Goal: Task Accomplishment & Management: Manage account settings

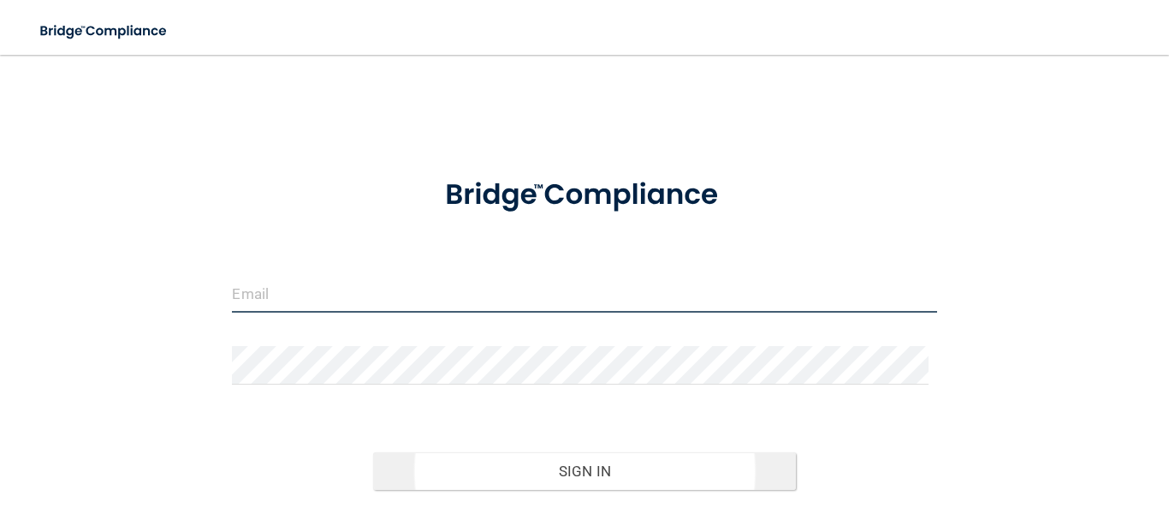
type input "[EMAIL_ADDRESS][DOMAIN_NAME]"
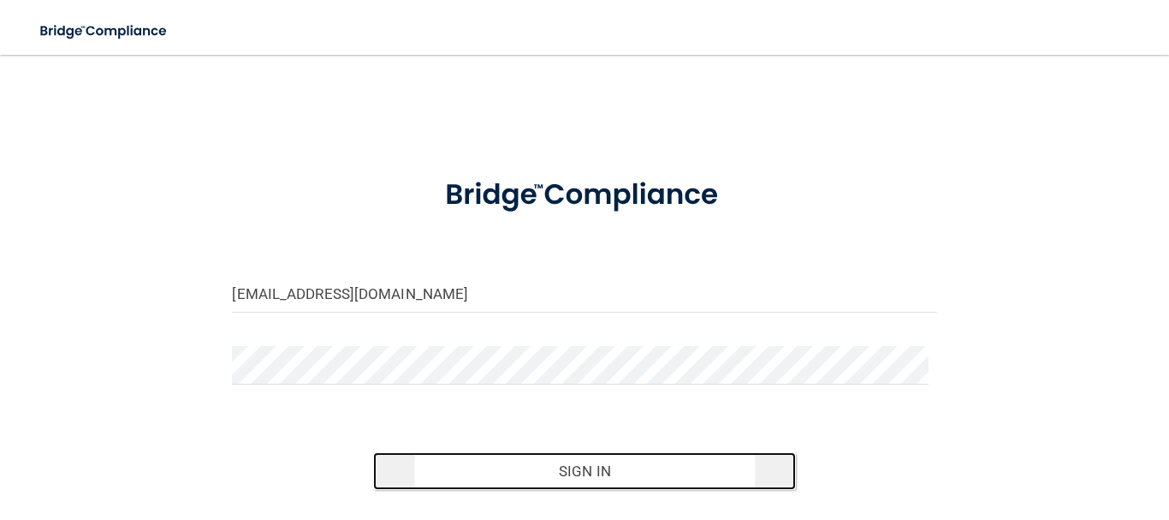
click at [544, 465] on button "Sign In" at bounding box center [584, 471] width 423 height 38
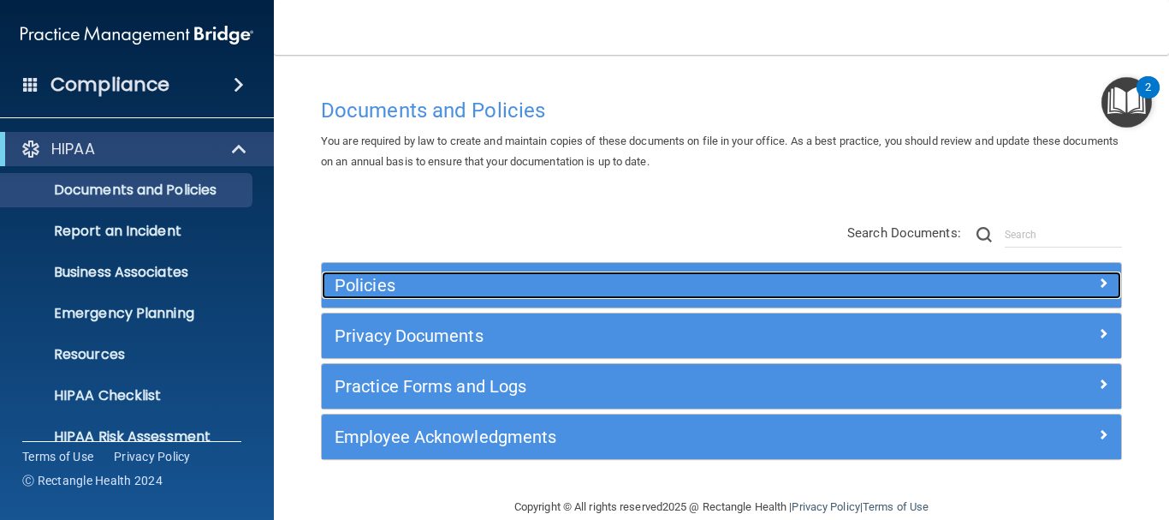
click at [502, 294] on h5 "Policies" at bounding box center [622, 285] width 574 height 19
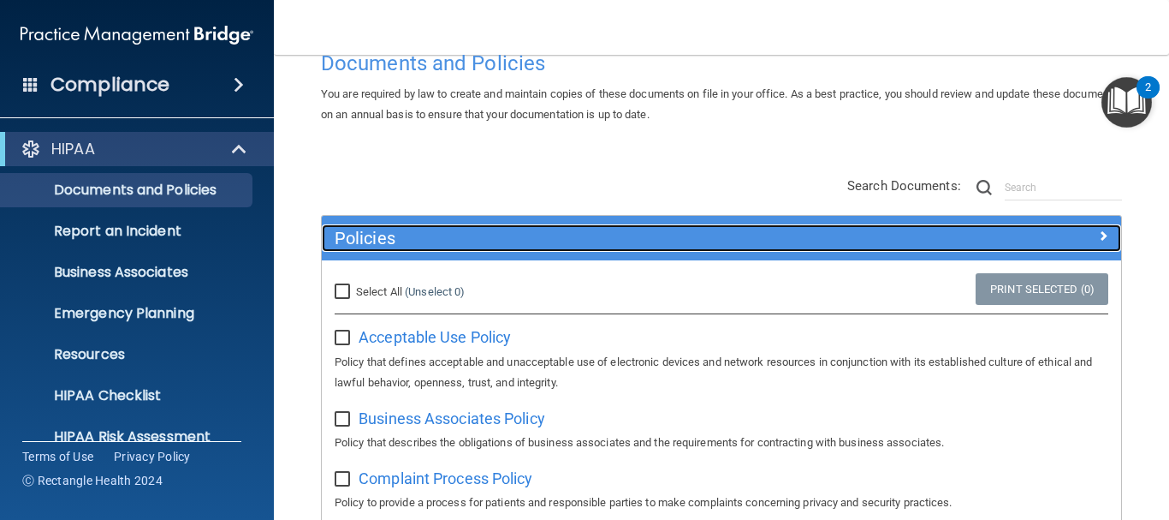
scroll to position [171, 0]
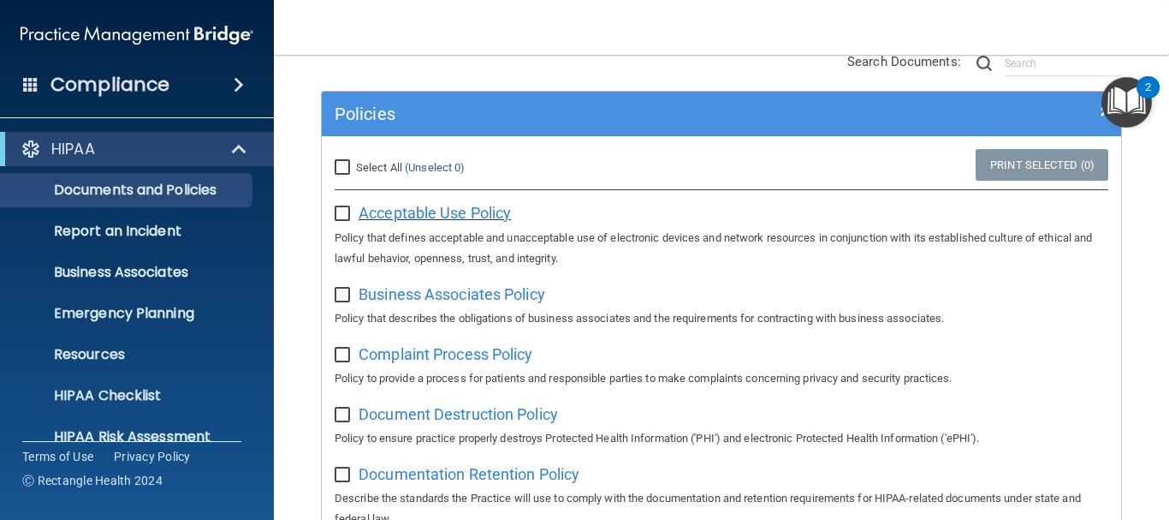
click at [435, 210] on span "Acceptable Use Policy" at bounding box center [435, 213] width 152 height 18
click at [1131, 98] on img "Open Resource Center, 2 new notifications" at bounding box center [1127, 102] width 50 height 50
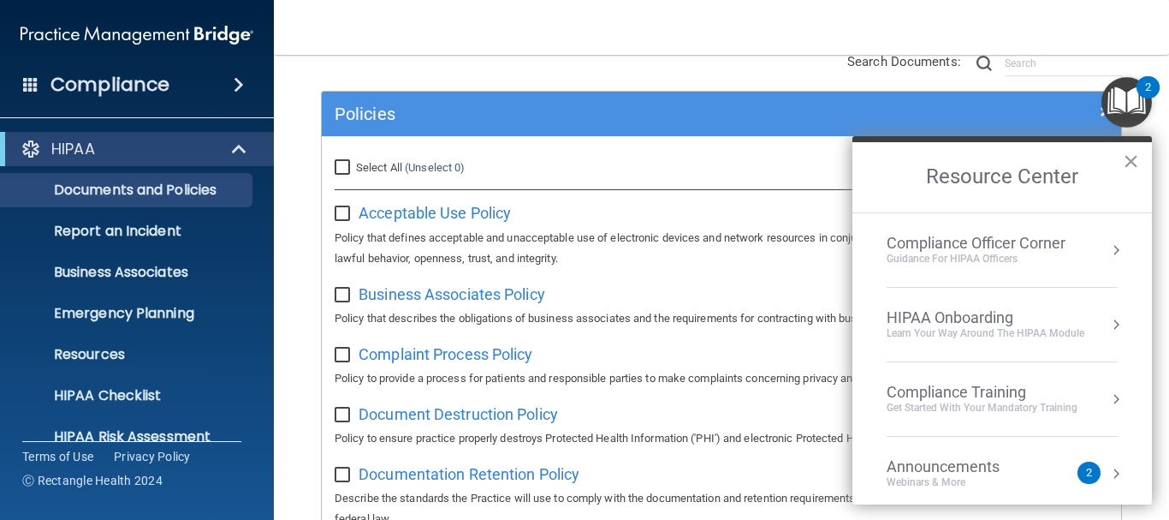
click at [1131, 158] on button "×" at bounding box center [1131, 160] width 16 height 27
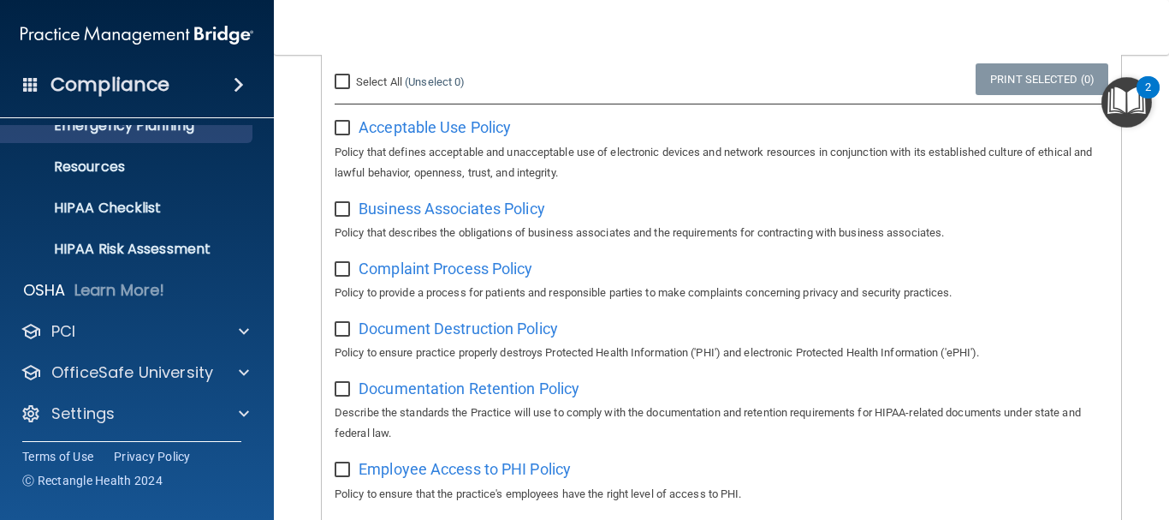
scroll to position [191, 0]
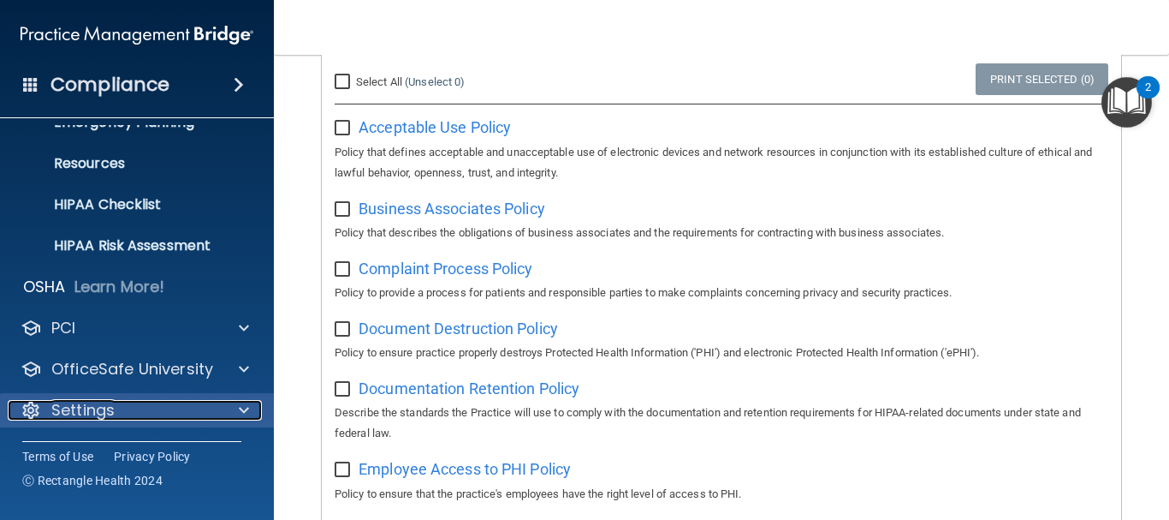
click at [235, 407] on div at bounding box center [241, 410] width 43 height 21
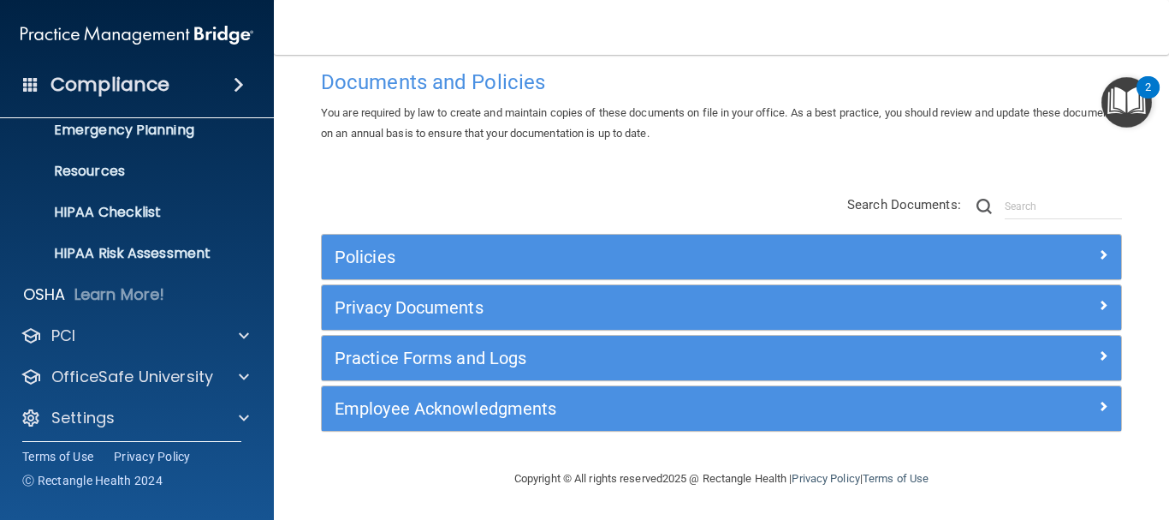
scroll to position [191, 0]
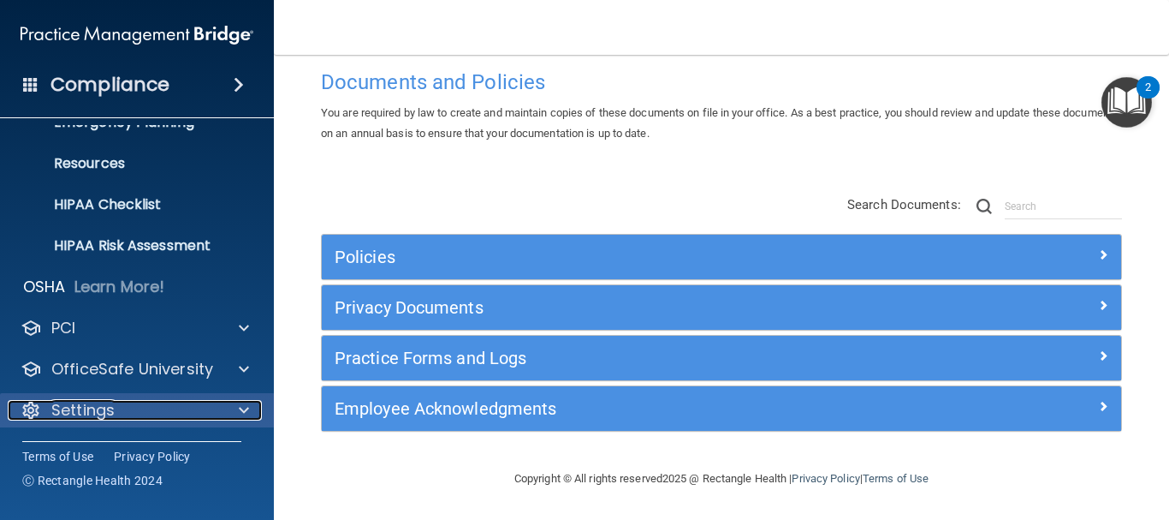
click at [150, 405] on div "Settings" at bounding box center [114, 410] width 212 height 21
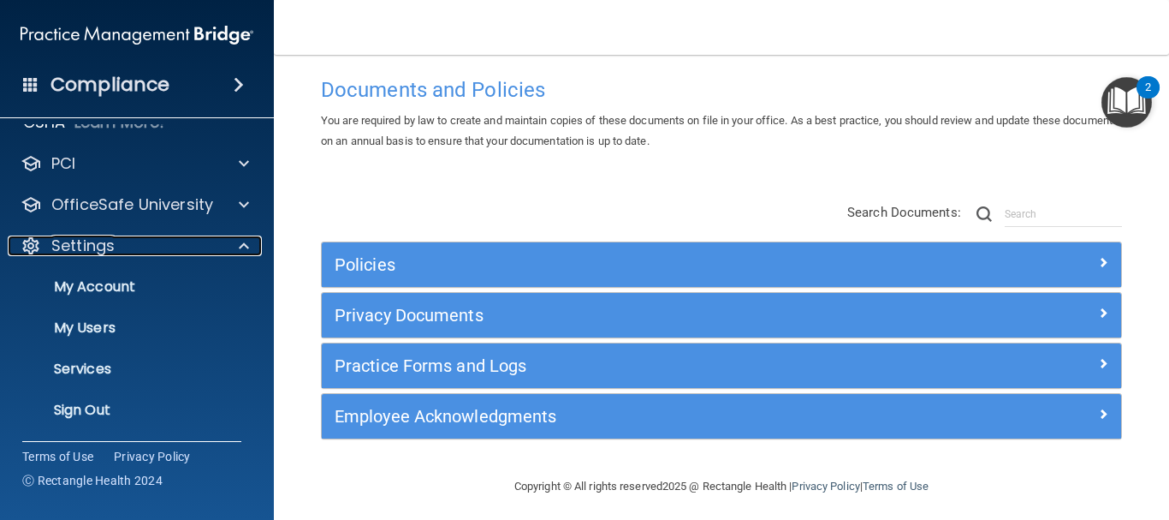
scroll to position [0, 0]
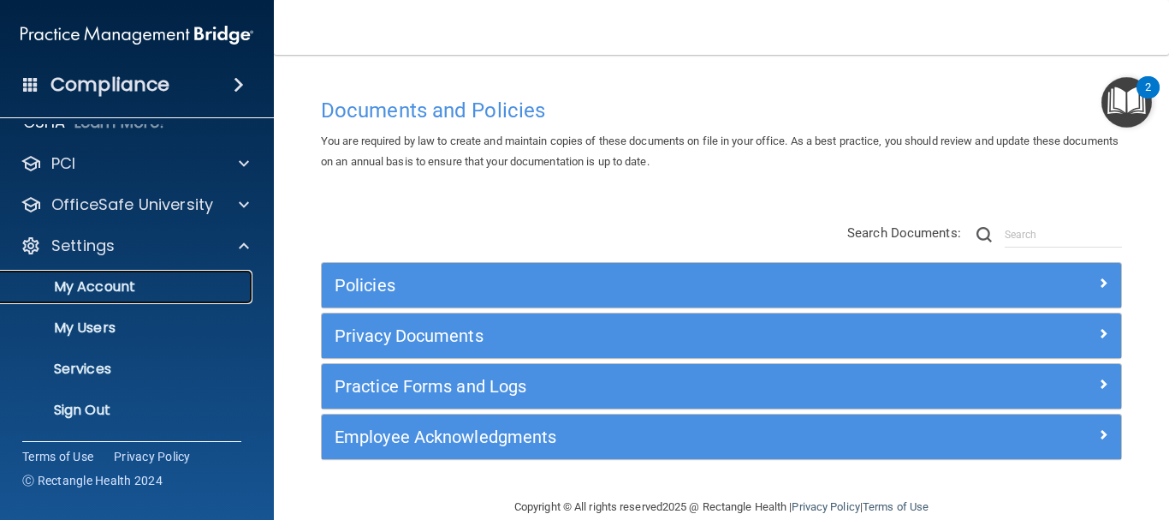
click at [116, 284] on p "My Account" at bounding box center [128, 286] width 234 height 17
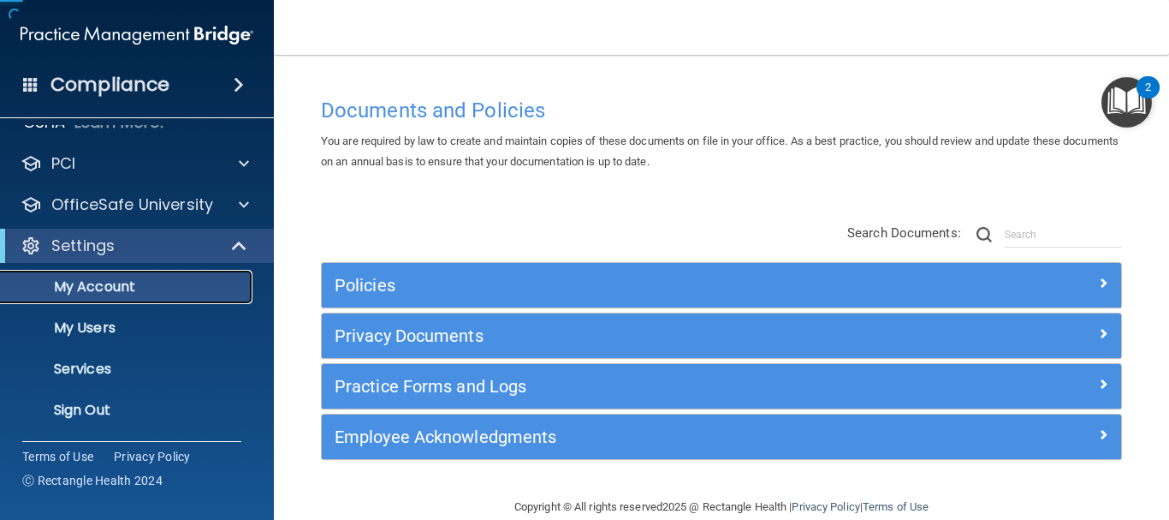
scroll to position [67, 0]
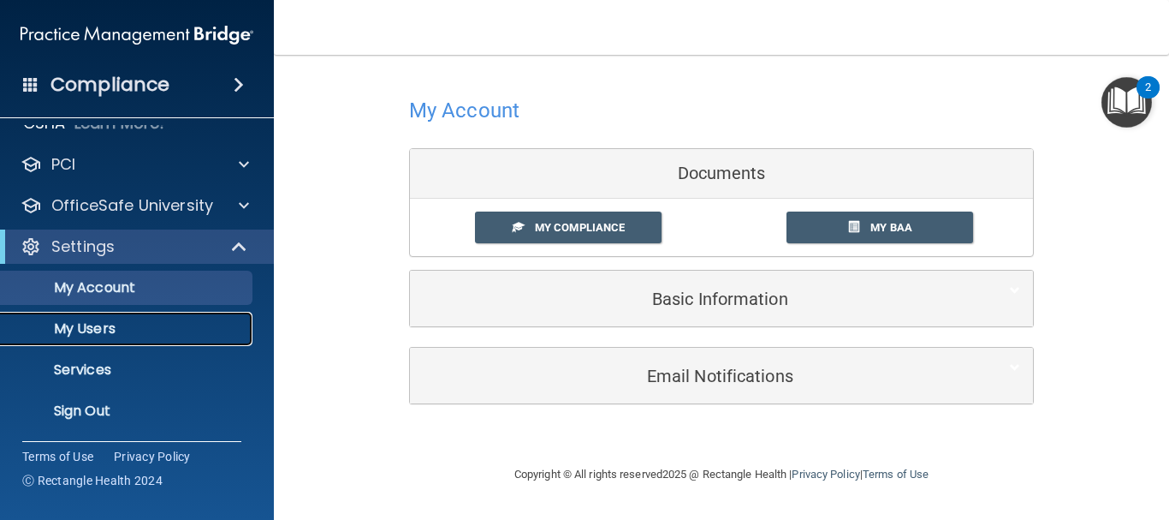
click at [104, 324] on p "My Users" at bounding box center [128, 328] width 234 height 17
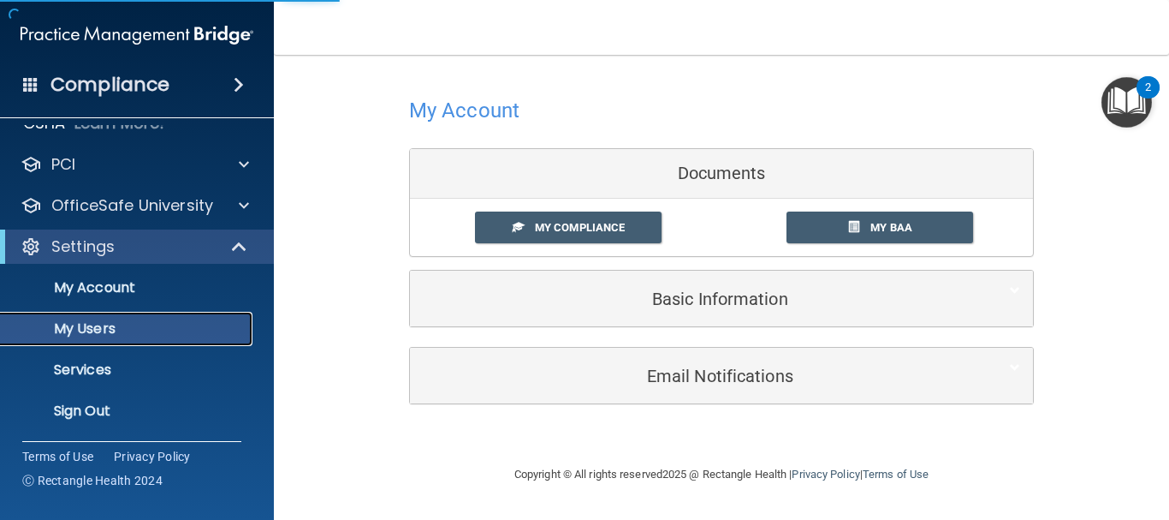
select select "20"
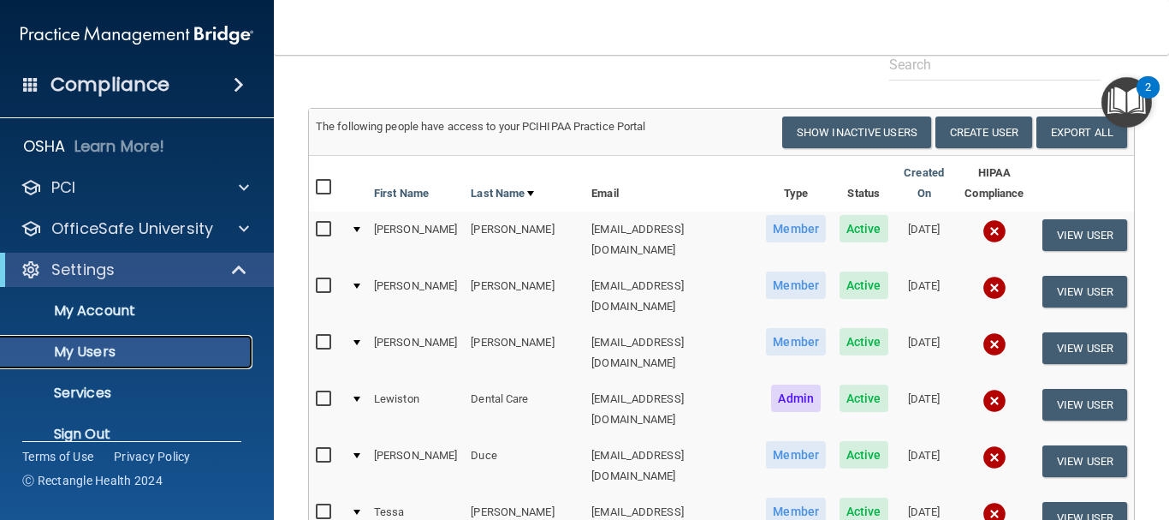
scroll to position [68, 0]
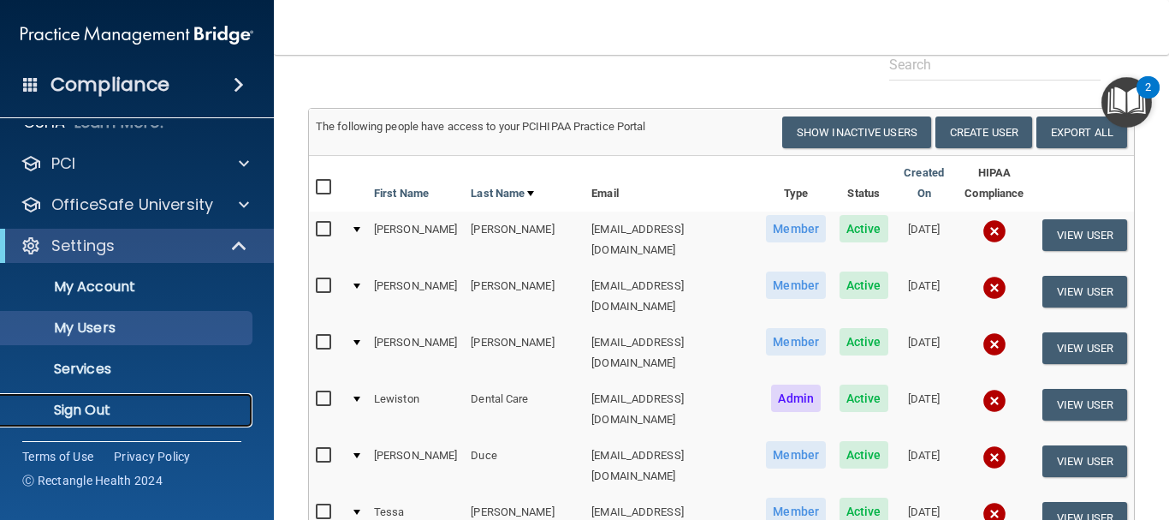
click at [74, 412] on p "Sign Out" at bounding box center [128, 409] width 234 height 17
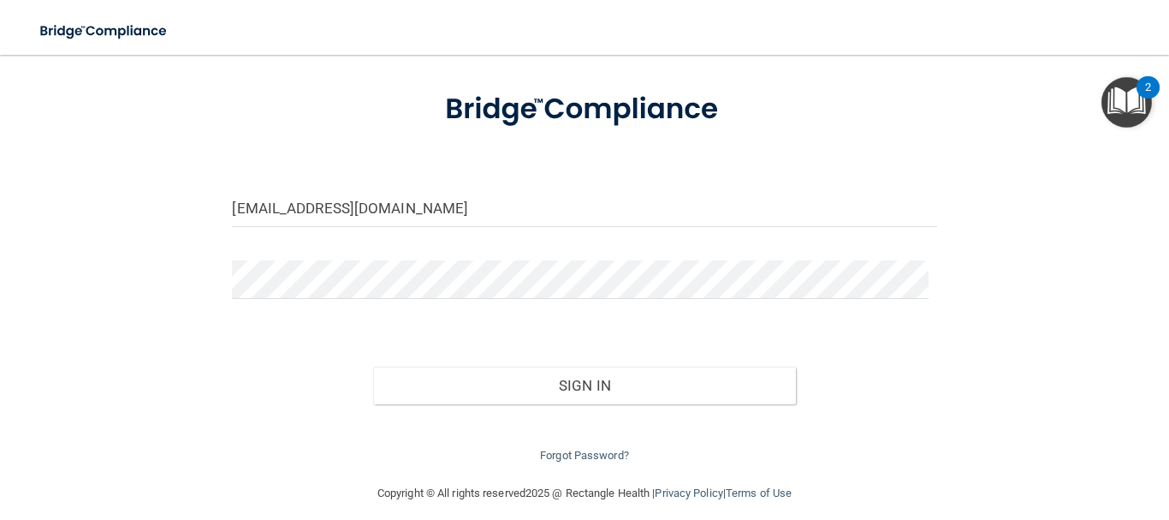
scroll to position [65, 0]
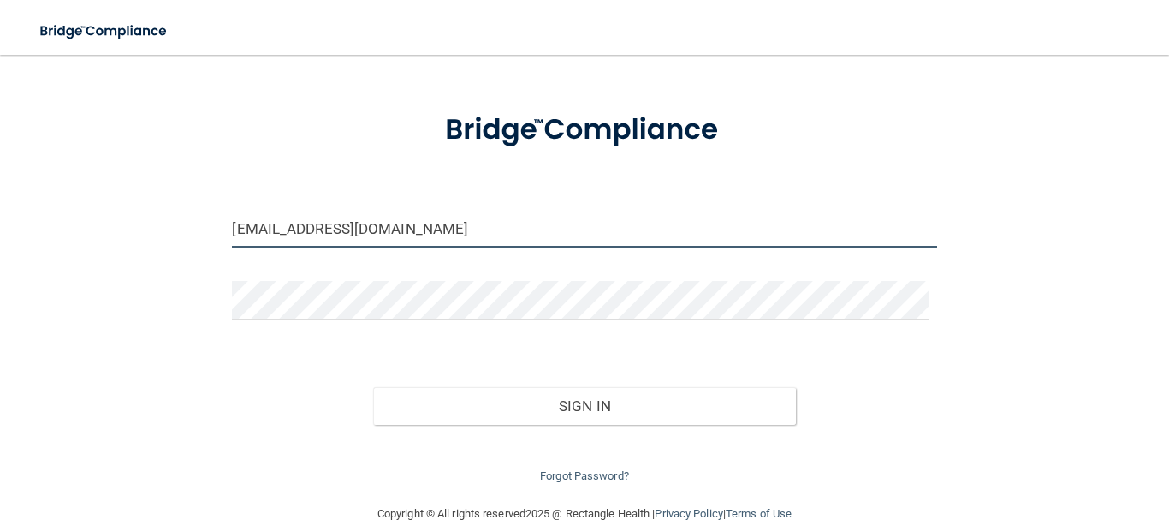
drag, startPoint x: 383, startPoint y: 223, endPoint x: 199, endPoint y: 235, distance: 183.5
click at [199, 235] on div "walntdds@hbci.com Invalid email/password. You don't have permission to access t…" at bounding box center [584, 246] width 1101 height 479
click at [398, 224] on input "[EMAIL_ADDRESS][DOMAIN_NAME]" at bounding box center [584, 228] width 704 height 39
drag, startPoint x: 339, startPoint y: 231, endPoint x: 200, endPoint y: 226, distance: 138.8
click at [200, 226] on div "walntdds@hbci.com Invalid email/password. You don't have permission to access t…" at bounding box center [584, 246] width 1101 height 479
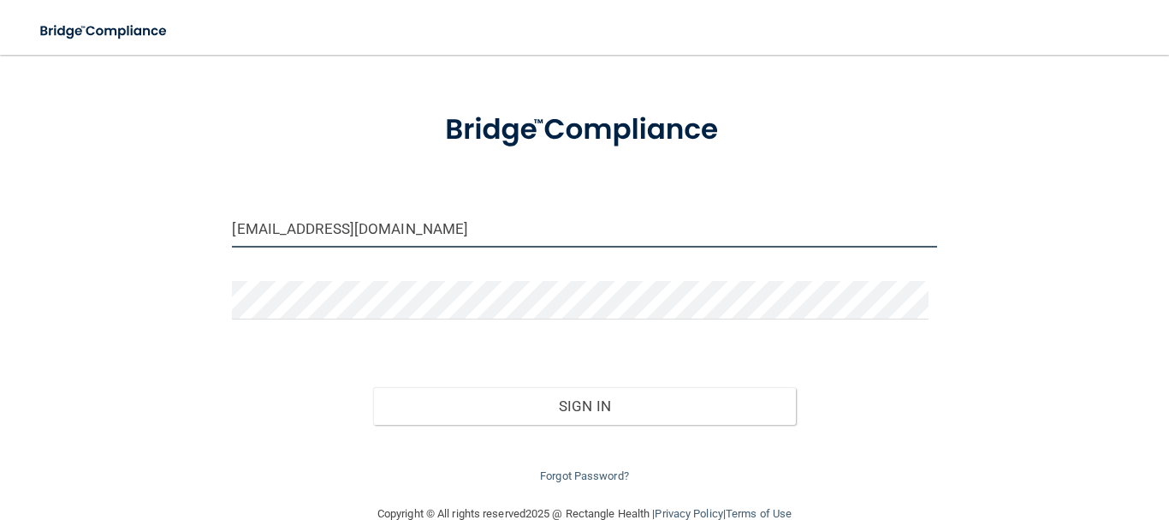
paste input "l"
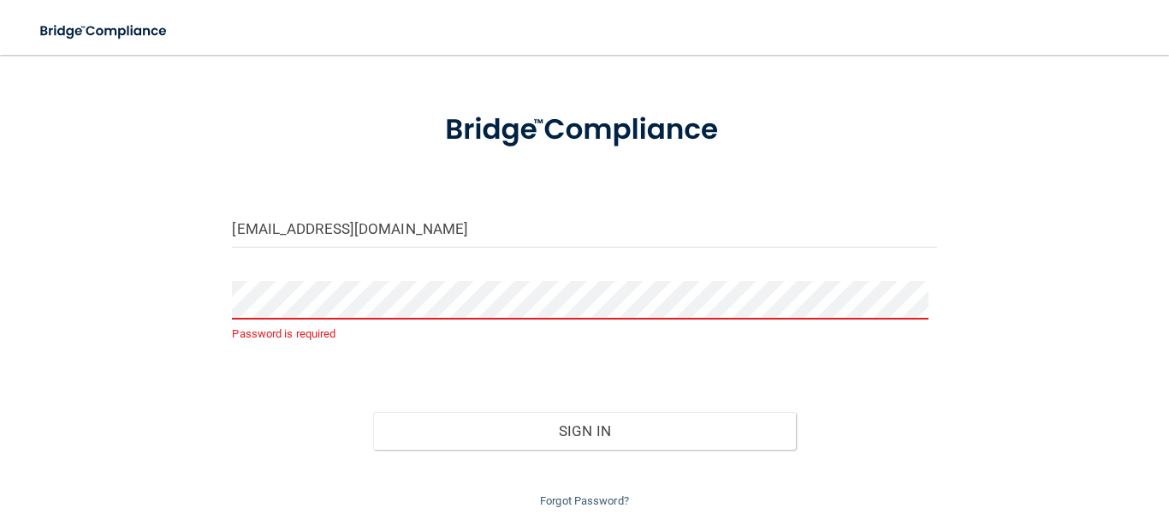
click at [223, 414] on div "Sign In" at bounding box center [584, 413] width 730 height 72
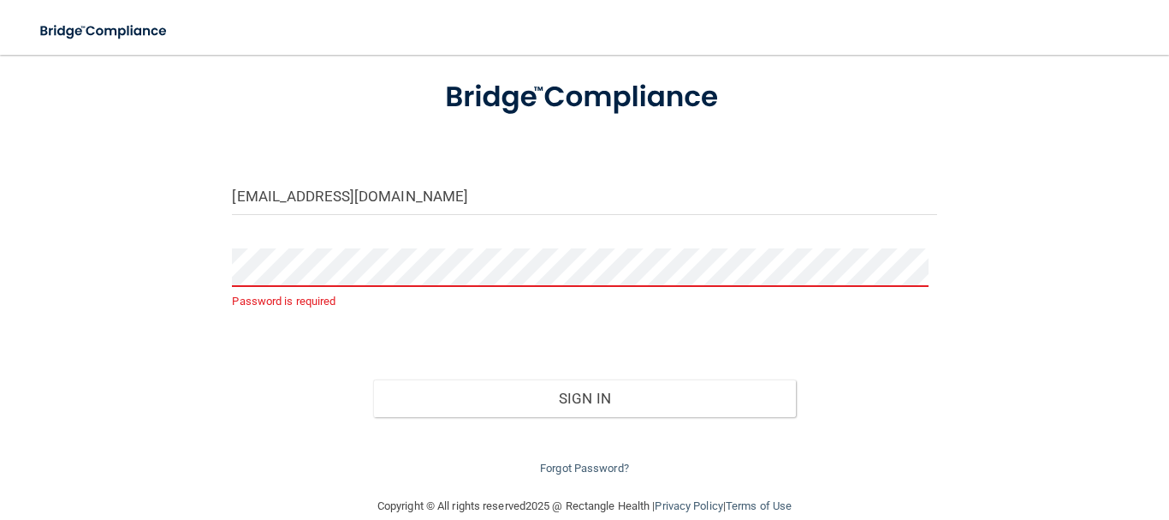
scroll to position [124, 0]
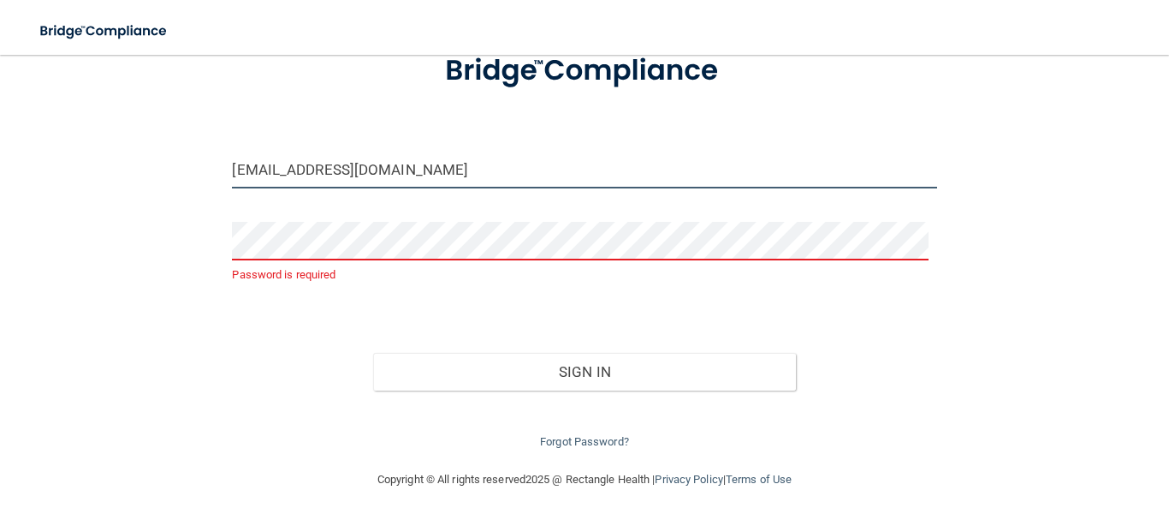
drag, startPoint x: 396, startPoint y: 174, endPoint x: 223, endPoint y: 178, distance: 173.0
click at [223, 178] on div "wallntdds@hbci.com" at bounding box center [584, 175] width 730 height 51
paste input "email"
type input "[EMAIL_ADDRESS][DOMAIN_NAME]"
drag, startPoint x: 376, startPoint y: 168, endPoint x: 223, endPoint y: 161, distance: 152.5
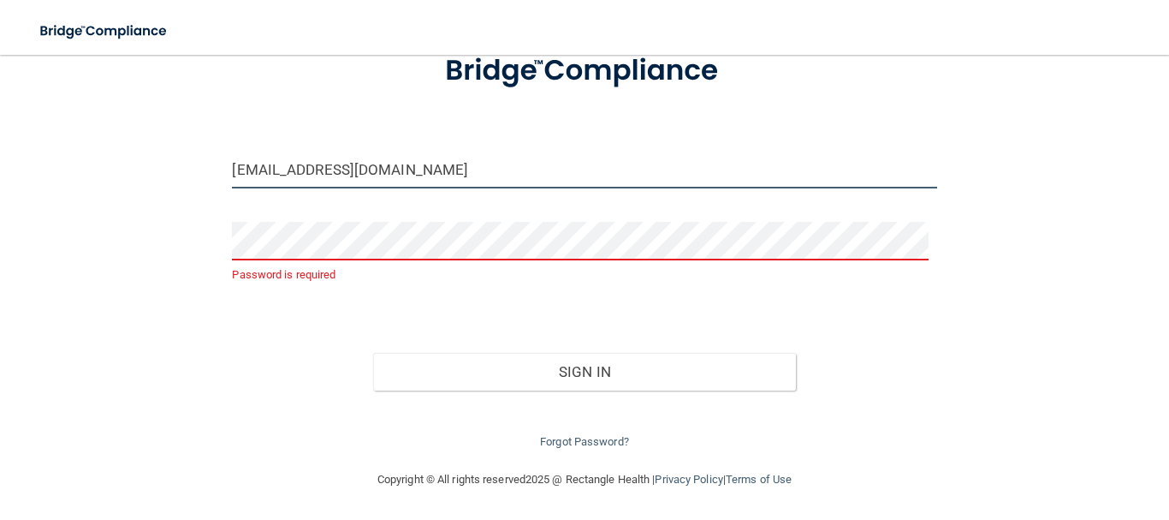
click at [223, 161] on div "[EMAIL_ADDRESS][DOMAIN_NAME]" at bounding box center [584, 175] width 730 height 51
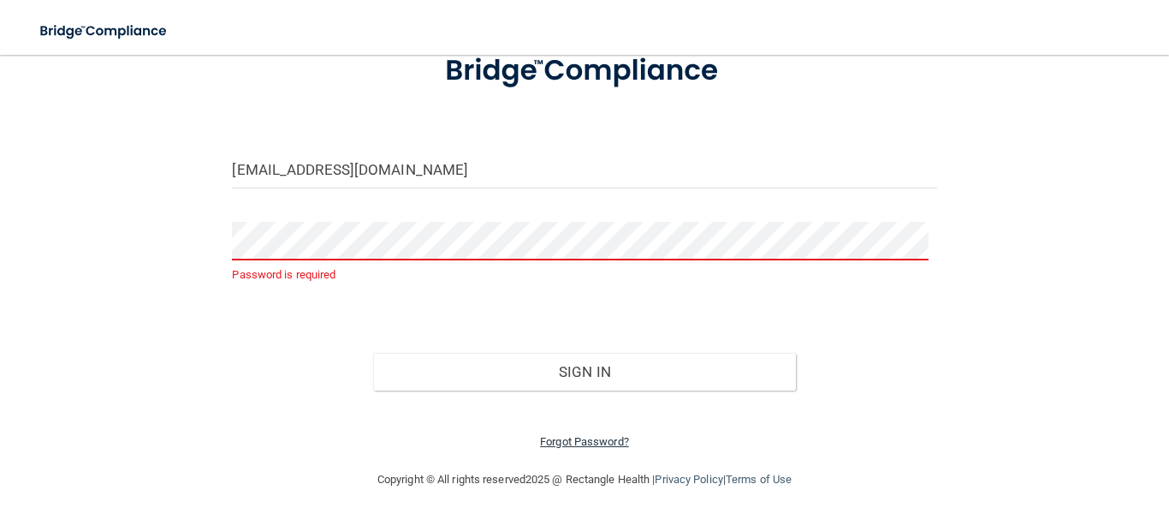
click at [597, 437] on link "Forgot Password?" at bounding box center [584, 441] width 89 height 13
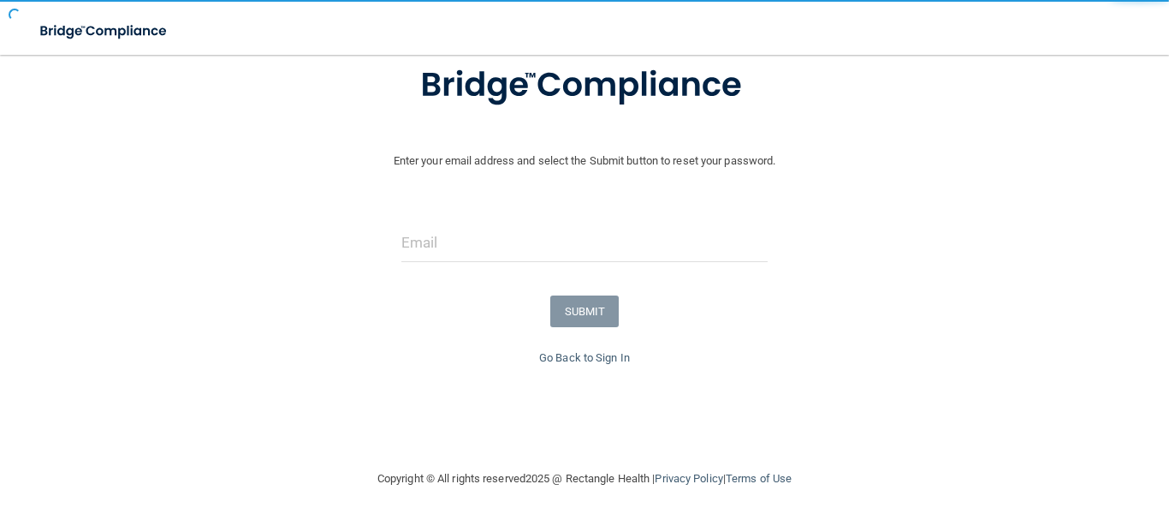
scroll to position [116, 0]
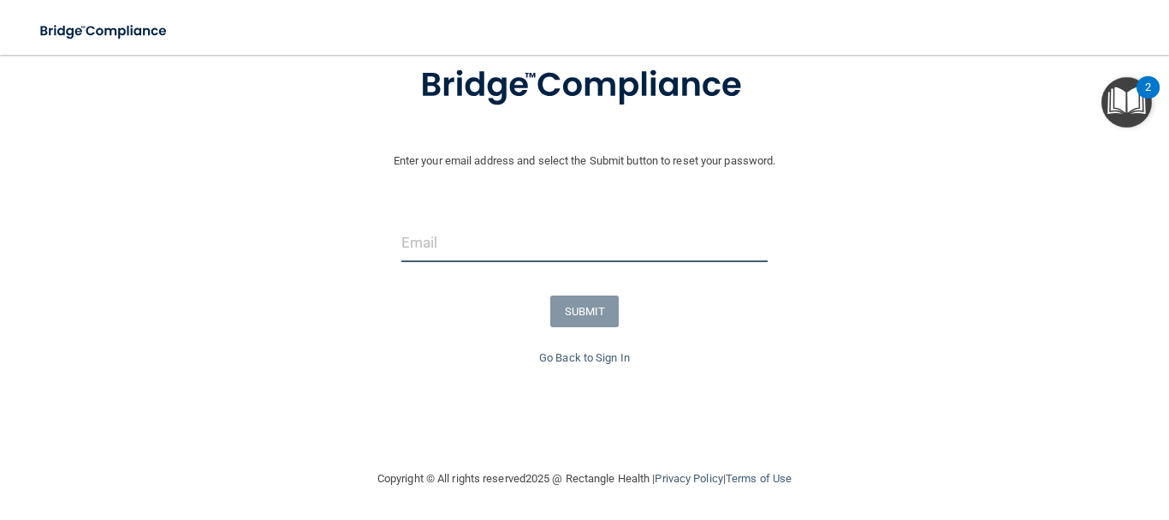
click at [401, 239] on input "email" at bounding box center [584, 242] width 367 height 39
paste input "[EMAIL_ADDRESS][DOMAIN_NAME]"
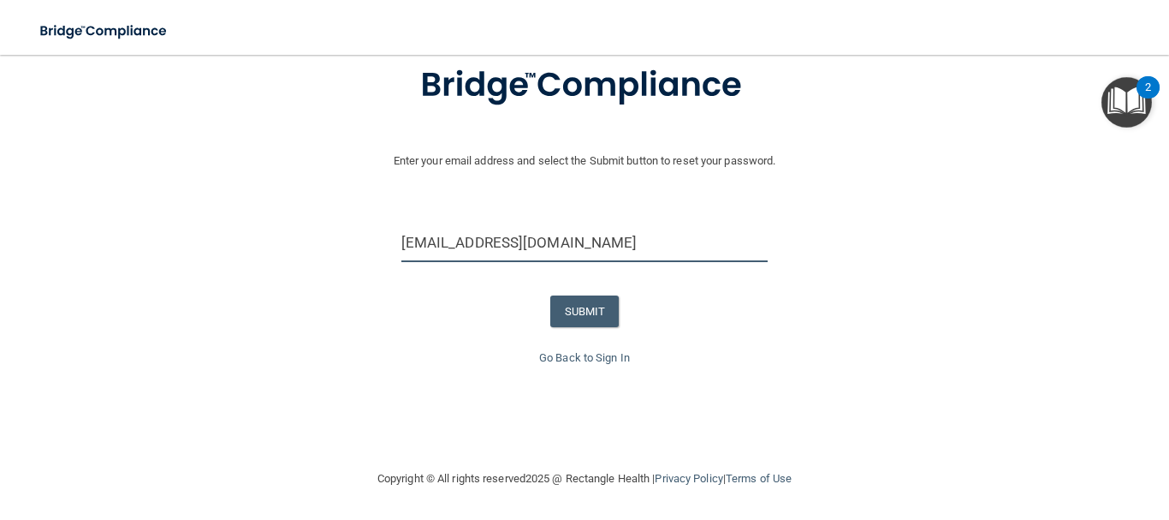
type input "[EMAIL_ADDRESS][DOMAIN_NAME]"
click at [738, 303] on div "SUBMIT" at bounding box center [585, 311] width 1178 height 32
click at [575, 315] on button "SUBMIT" at bounding box center [584, 311] width 69 height 32
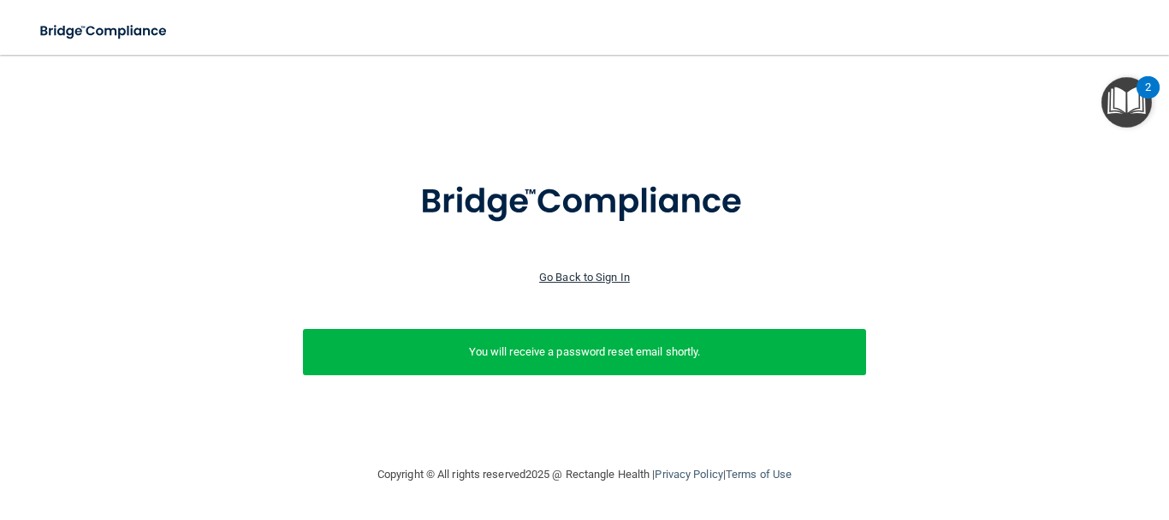
click at [610, 272] on link "Go Back to Sign In" at bounding box center [584, 276] width 91 height 13
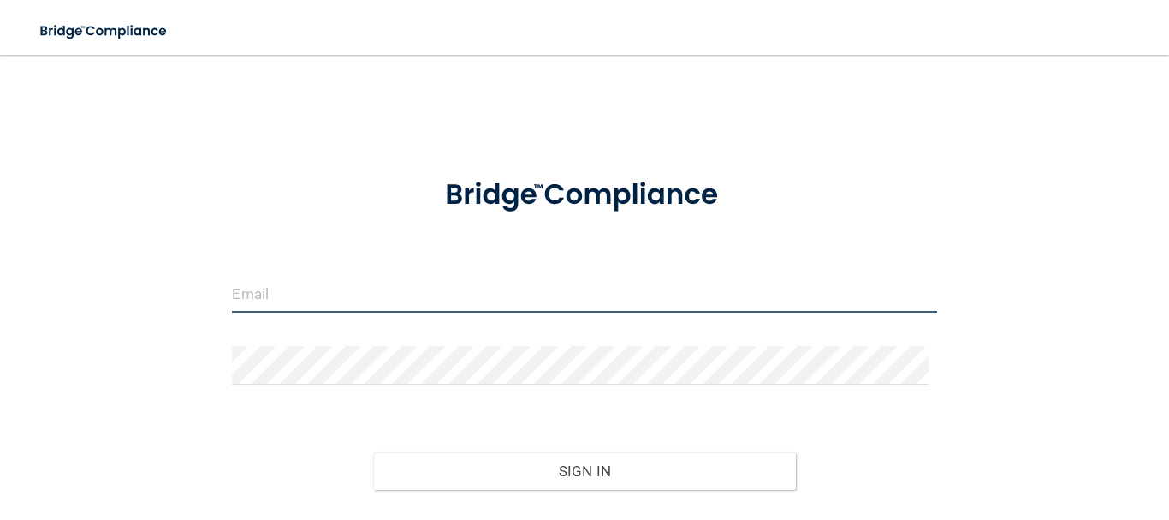
type input "[EMAIL_ADDRESS][DOMAIN_NAME]"
click at [512, 295] on input "[EMAIL_ADDRESS][DOMAIN_NAME]" at bounding box center [584, 293] width 704 height 39
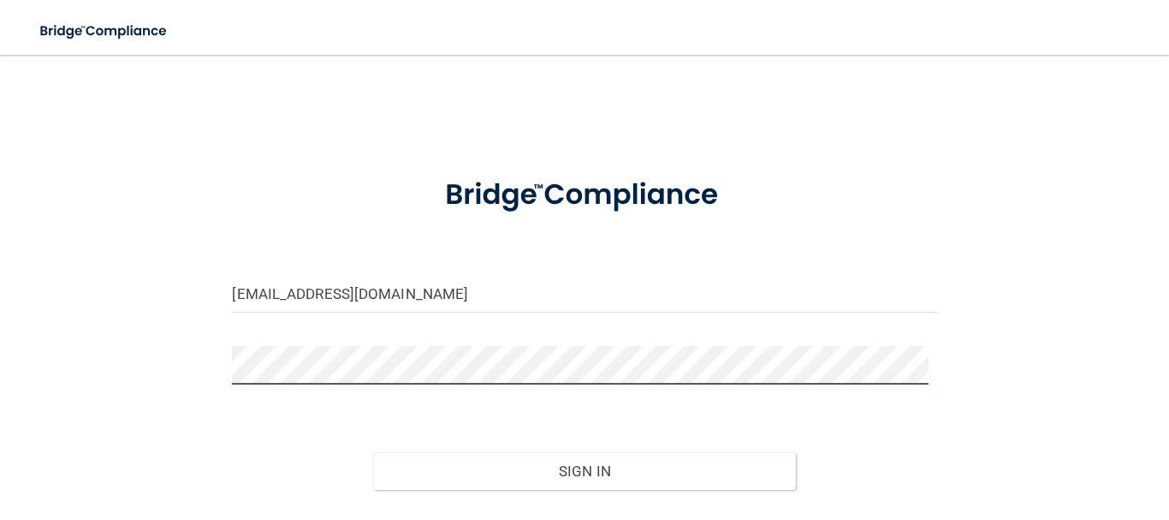
click at [219, 363] on div at bounding box center [584, 371] width 730 height 51
click at [373, 452] on button "Sign In" at bounding box center [584, 471] width 423 height 38
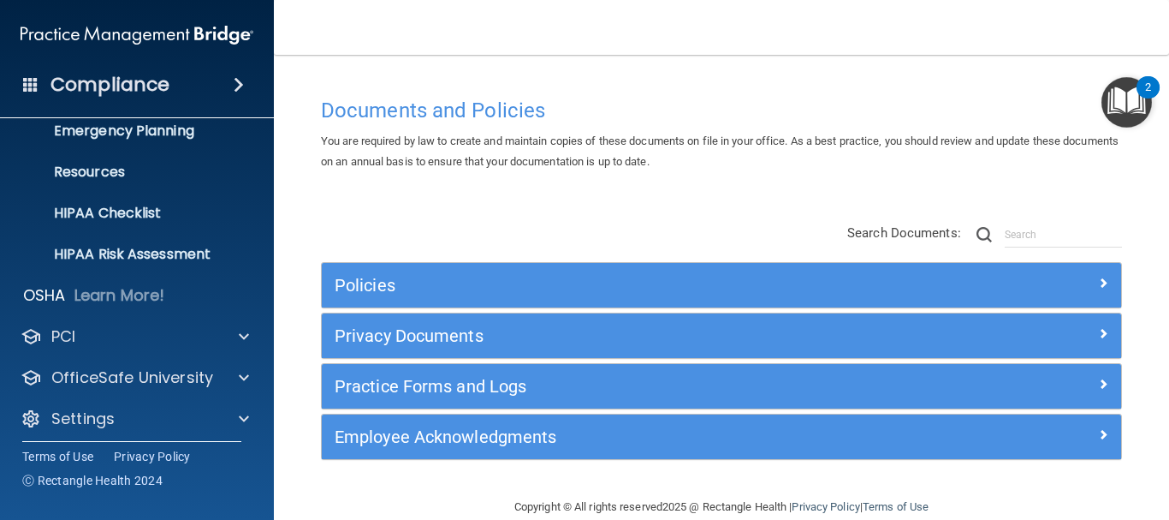
scroll to position [191, 0]
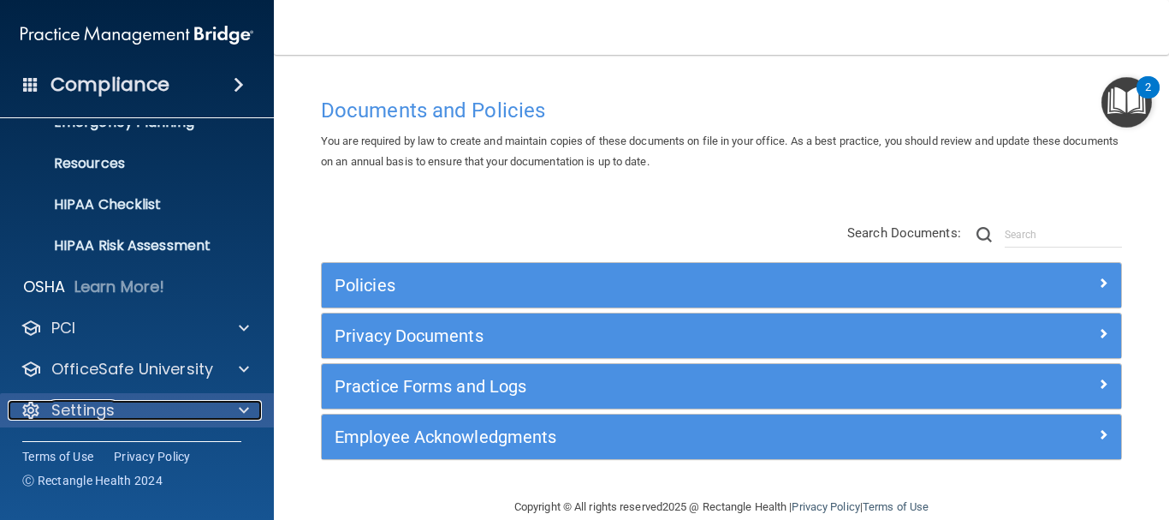
click at [116, 413] on div "Settings" at bounding box center [114, 410] width 212 height 21
click at [235, 416] on div at bounding box center [241, 409] width 43 height 21
click at [43, 410] on div "Settings" at bounding box center [114, 410] width 212 height 21
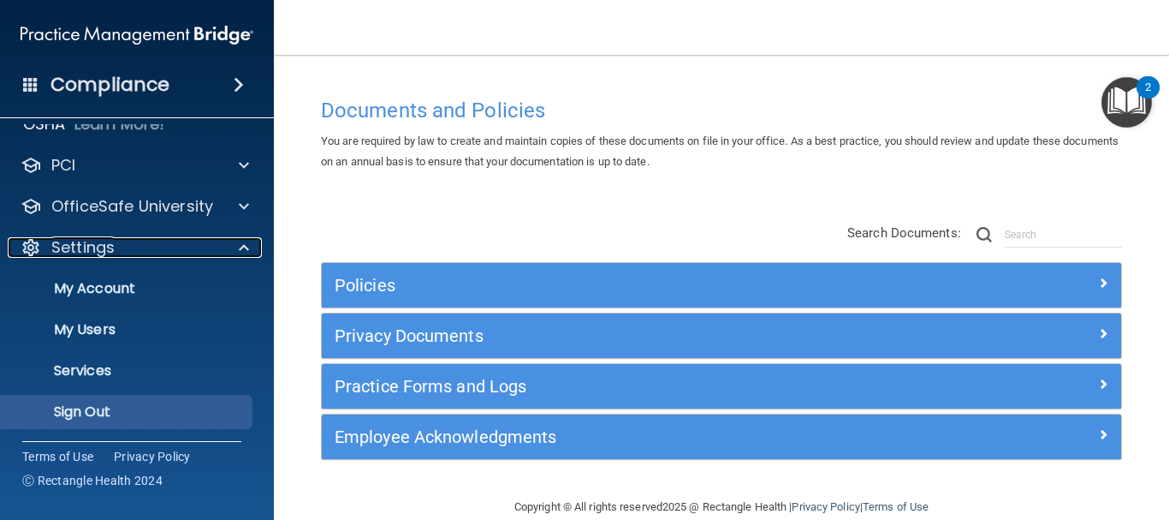
scroll to position [354, 0]
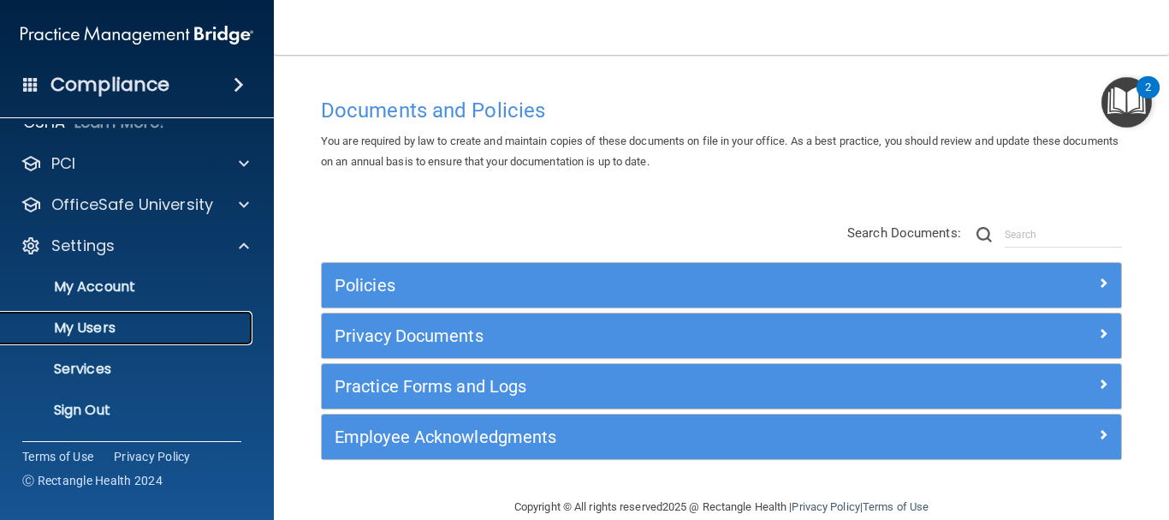
click at [104, 323] on p "My Users" at bounding box center [128, 327] width 234 height 17
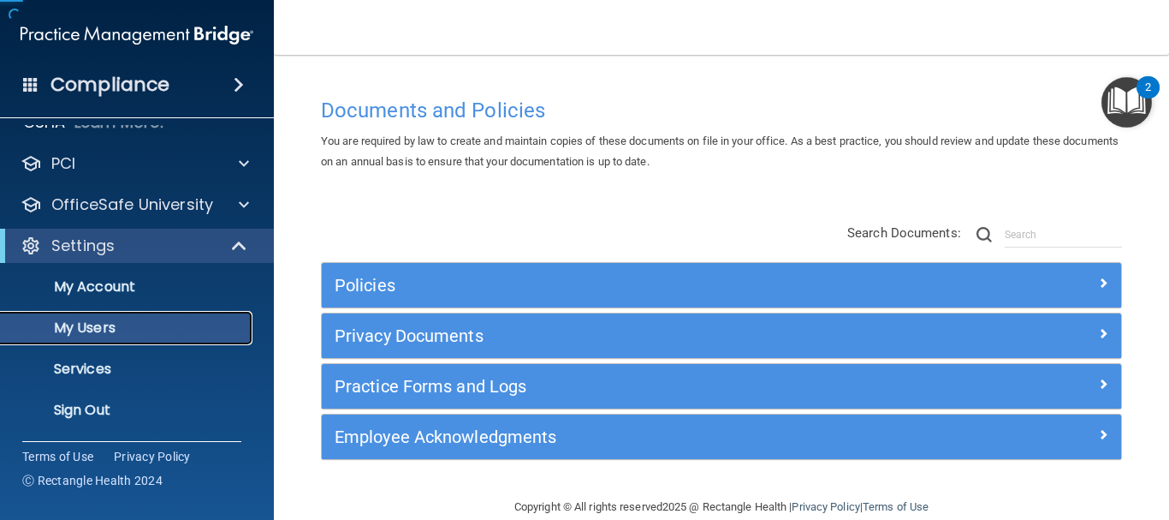
scroll to position [67, 0]
select select "20"
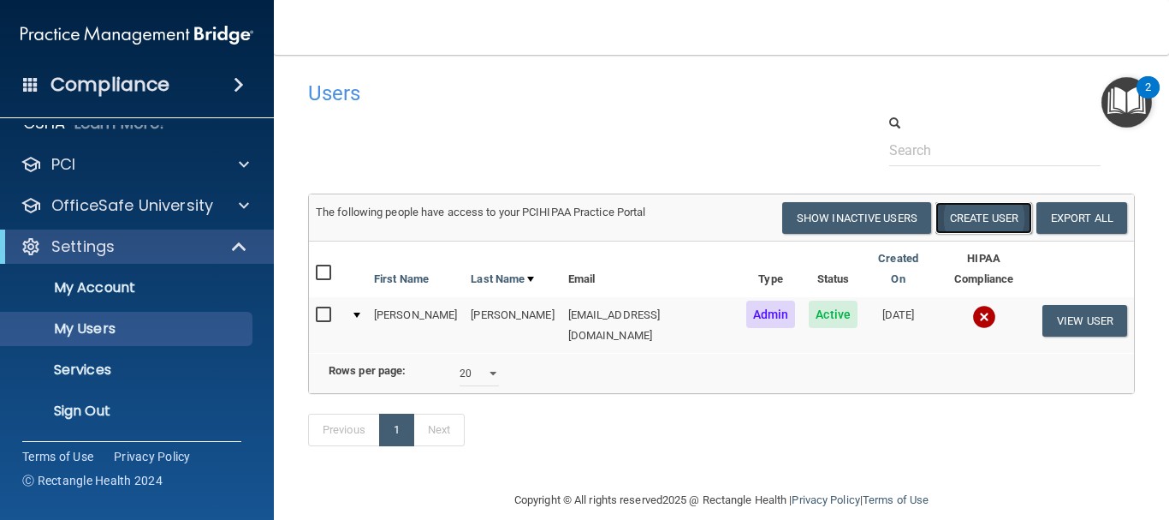
click at [960, 222] on button "Create User" at bounding box center [984, 218] width 97 height 32
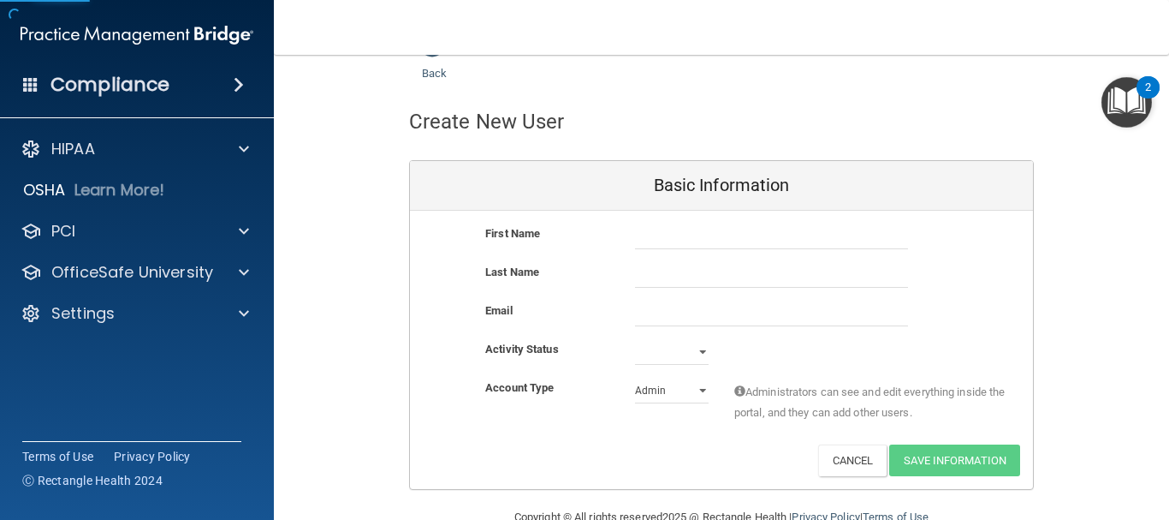
scroll to position [80, 0]
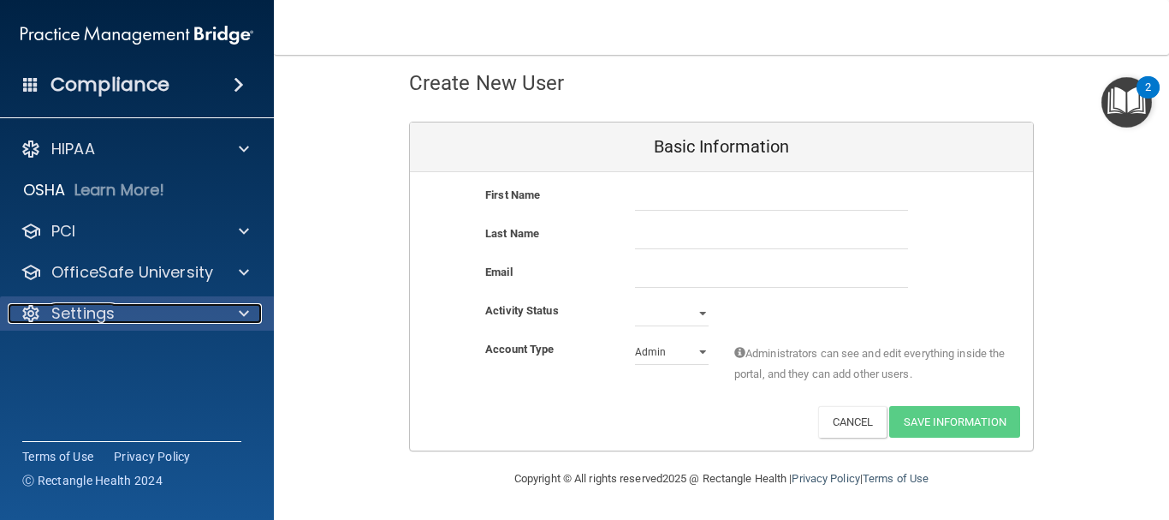
click at [138, 315] on div "Settings" at bounding box center [114, 313] width 212 height 21
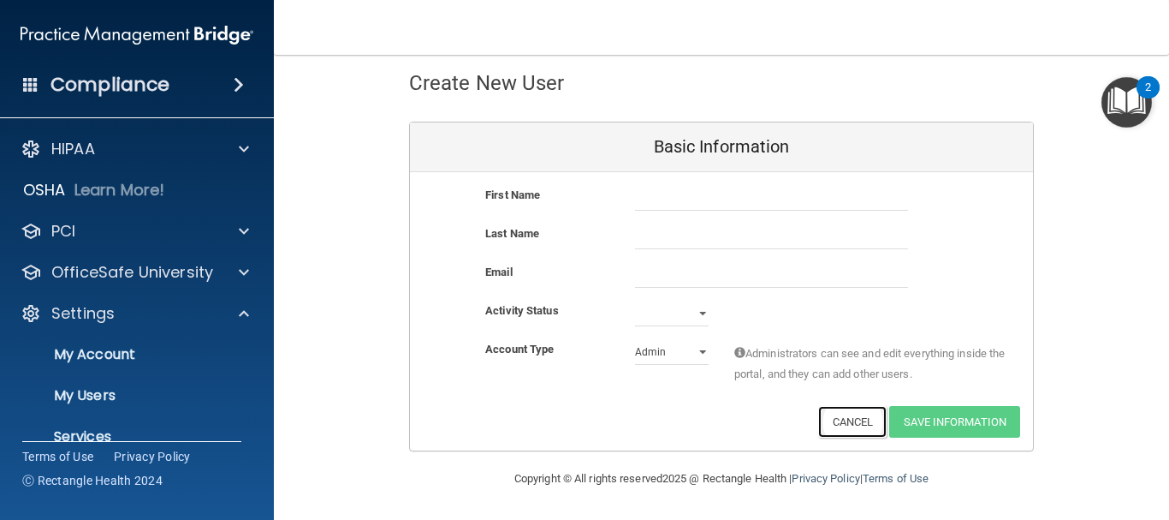
click at [847, 418] on button "Cancel" at bounding box center [852, 422] width 69 height 32
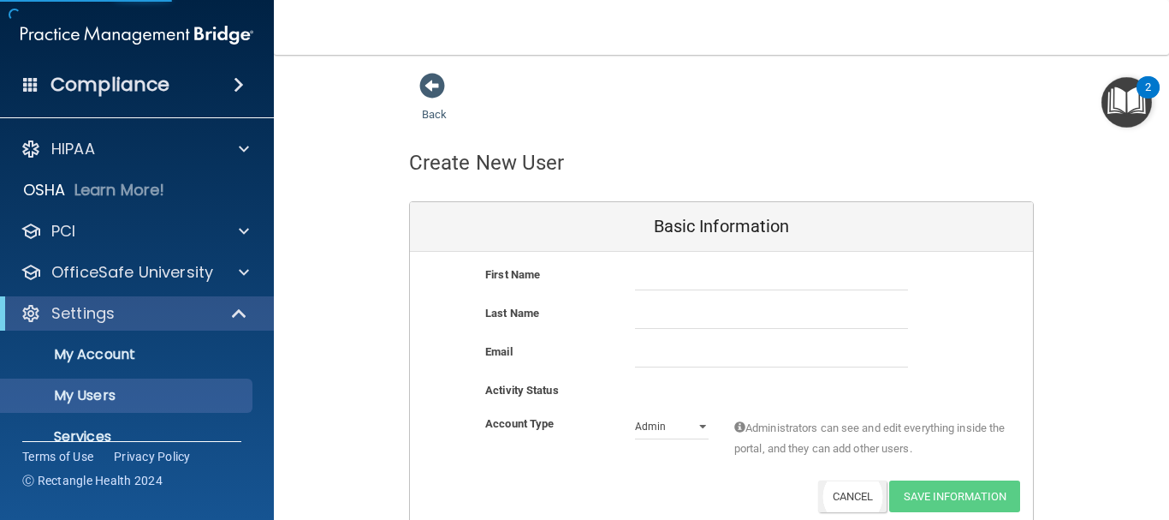
select select "20"
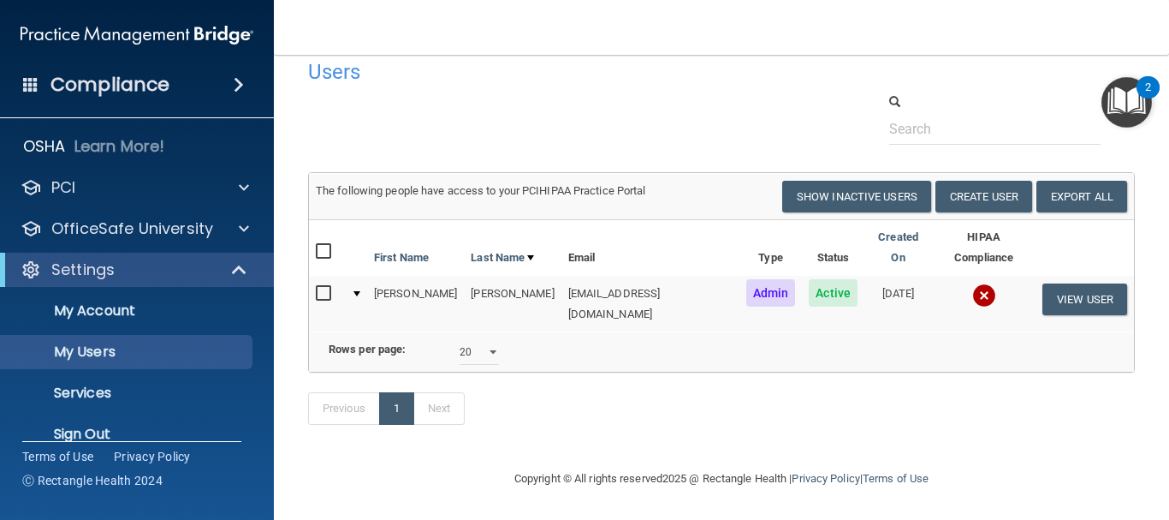
scroll to position [68, 0]
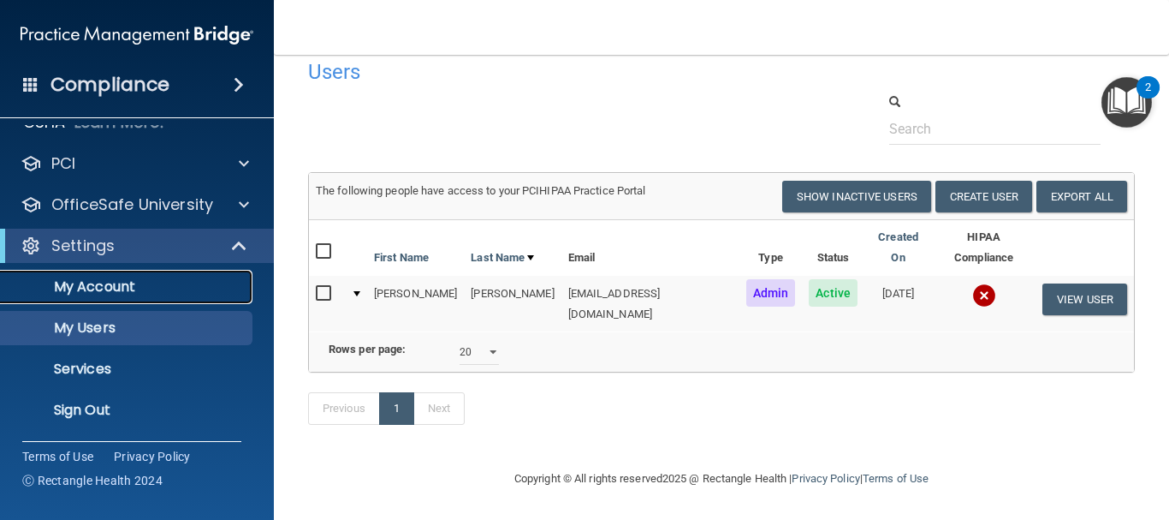
click at [157, 282] on p "My Account" at bounding box center [128, 286] width 234 height 17
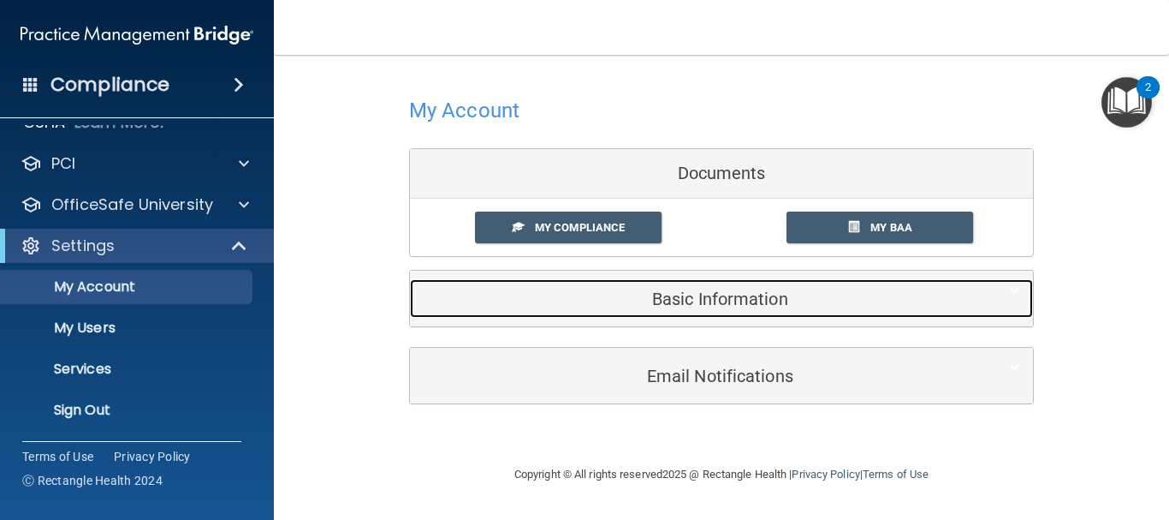
click at [718, 284] on div "Basic Information" at bounding box center [695, 298] width 571 height 39
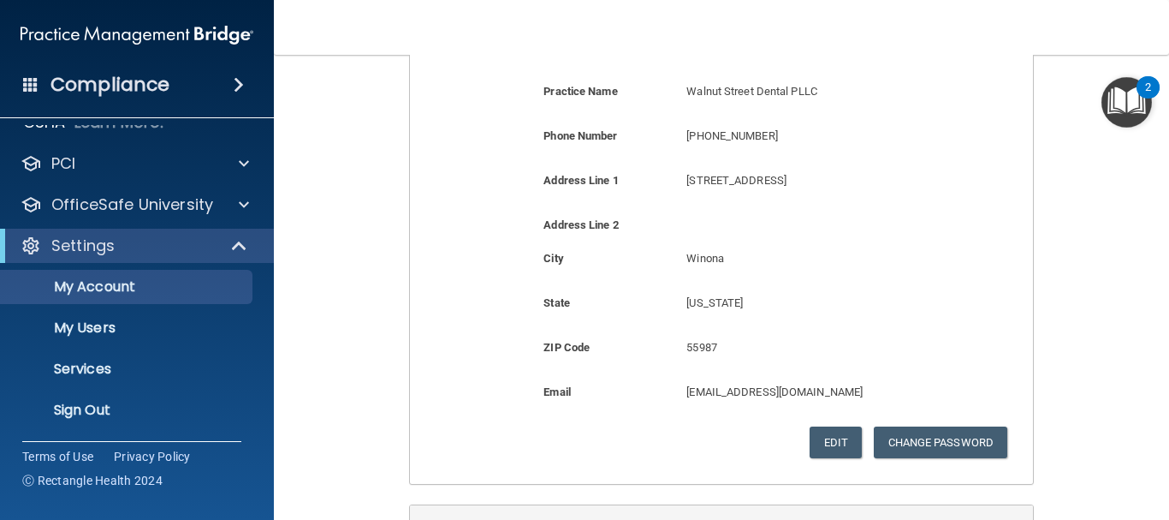
scroll to position [490, 0]
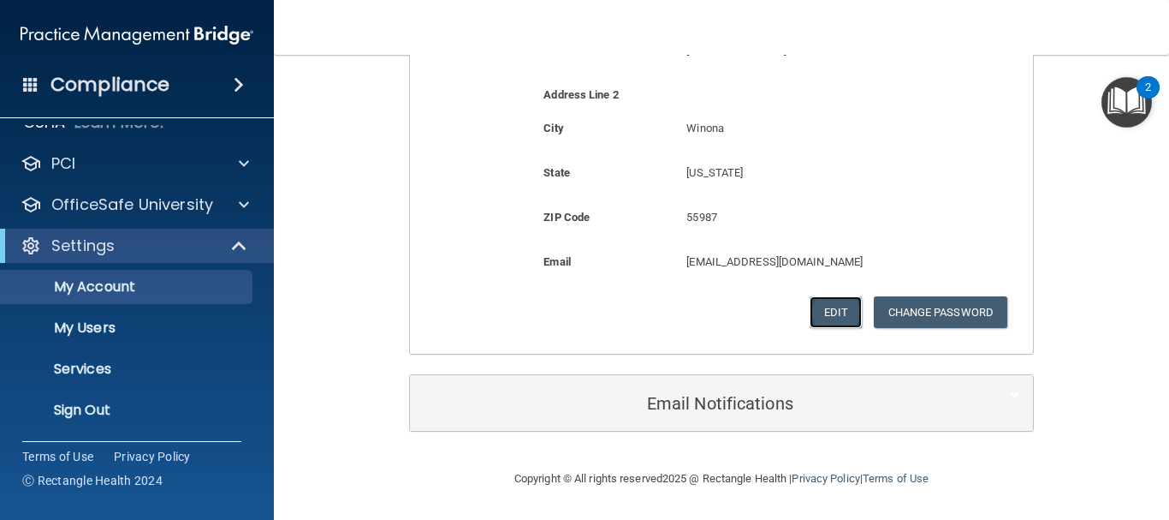
click at [818, 307] on button "Edit" at bounding box center [836, 312] width 52 height 32
select select "23"
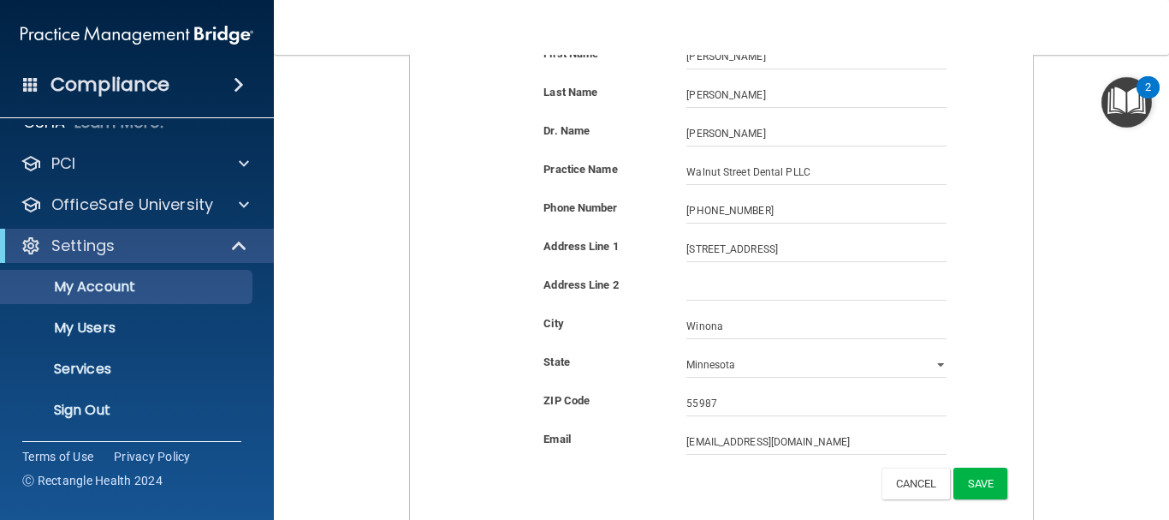
scroll to position [223, 0]
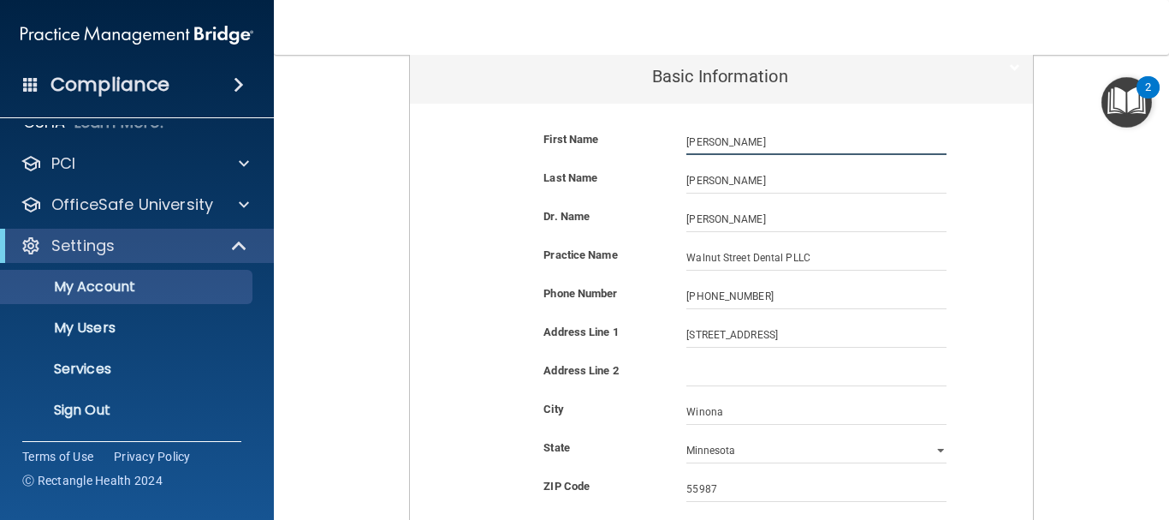
click at [757, 140] on input "Andrew" at bounding box center [816, 142] width 260 height 26
type input "A"
type input "Carly"
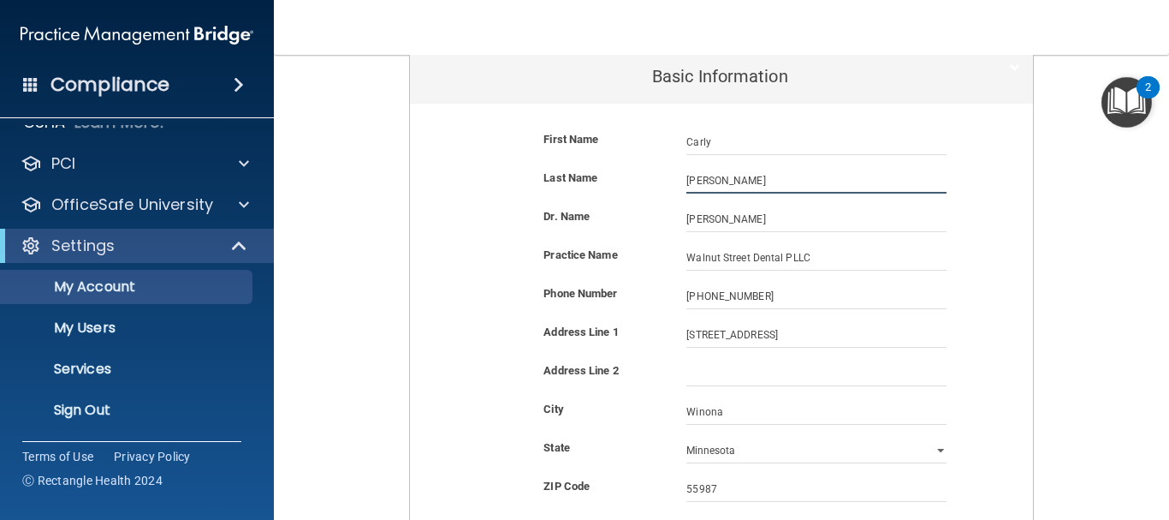
type input "Sherod"
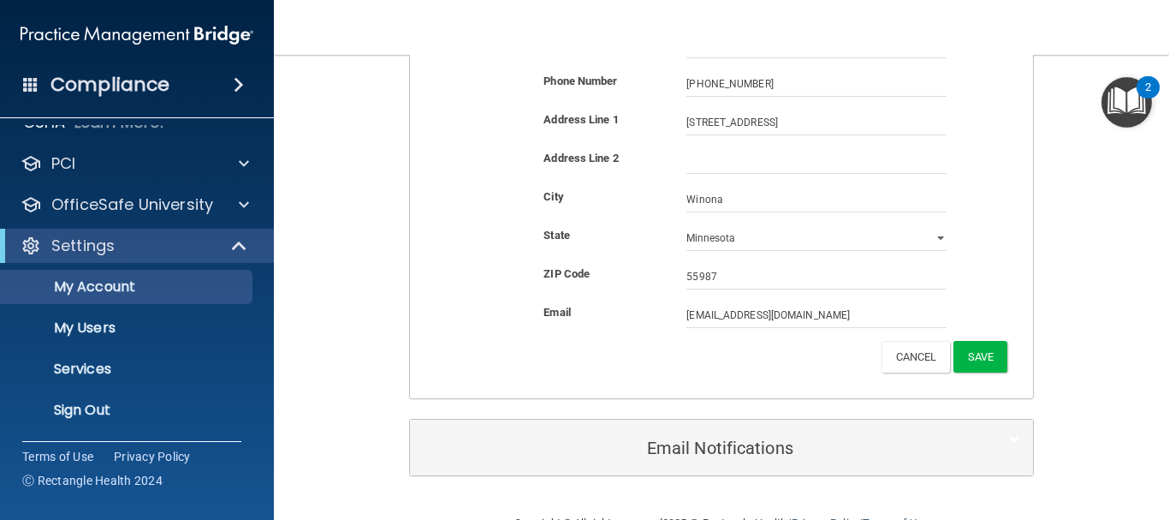
scroll to position [479, 0]
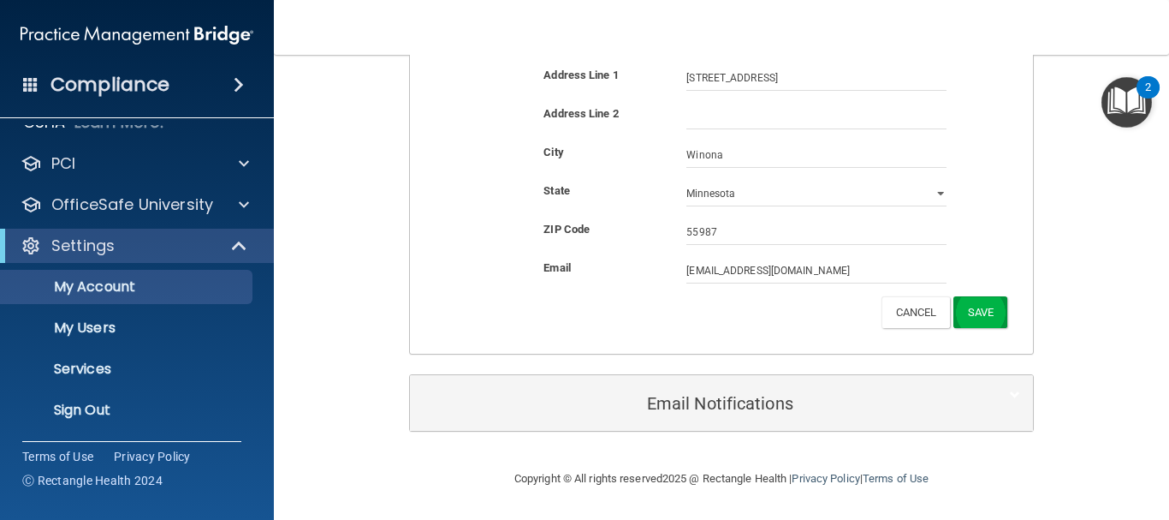
type input "[PERSON_NAME]"
click at [974, 317] on button "Save" at bounding box center [981, 312] width 54 height 32
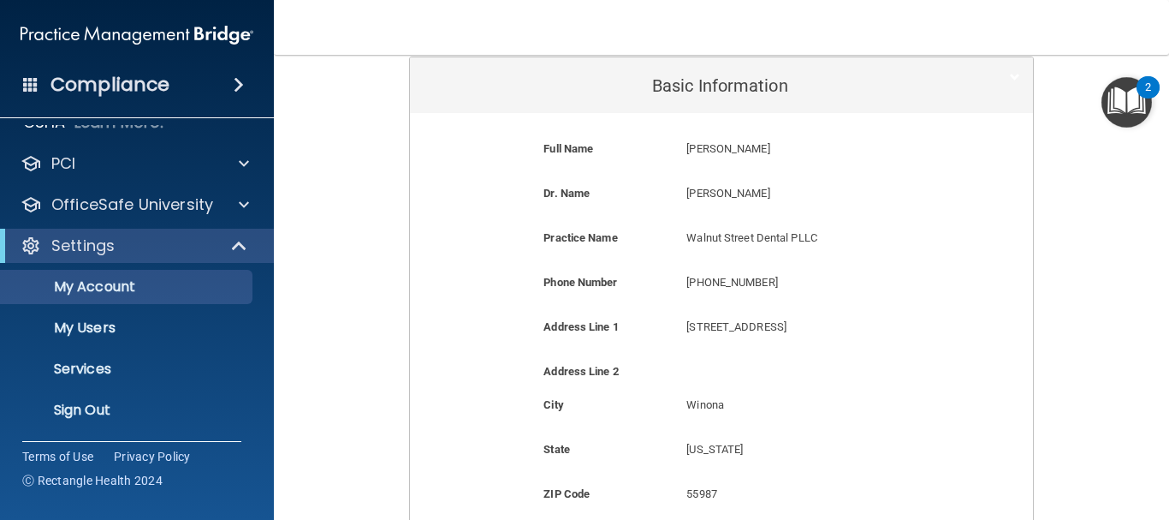
scroll to position [137, 0]
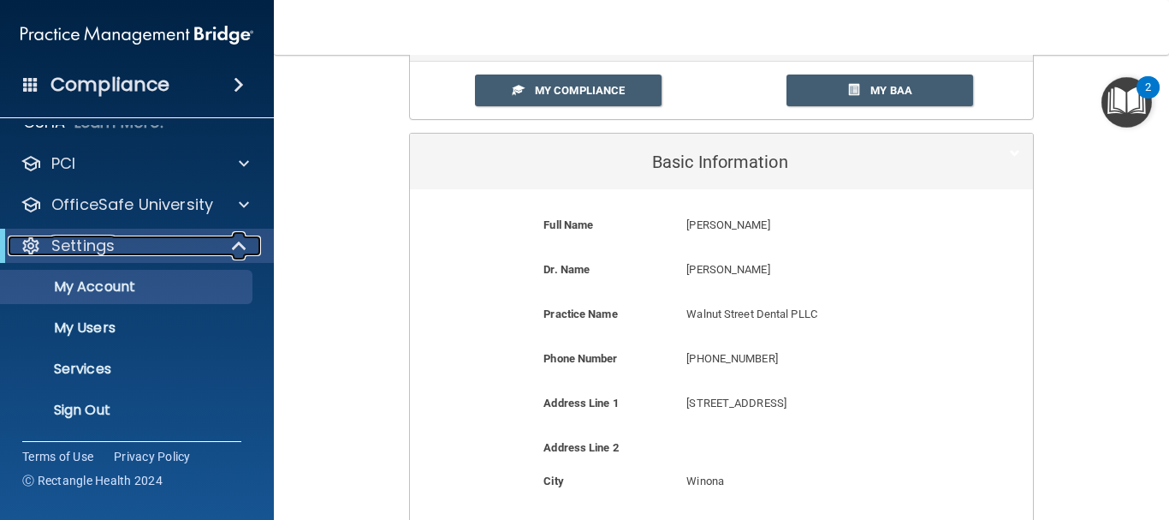
click at [237, 241] on span at bounding box center [241, 245] width 15 height 21
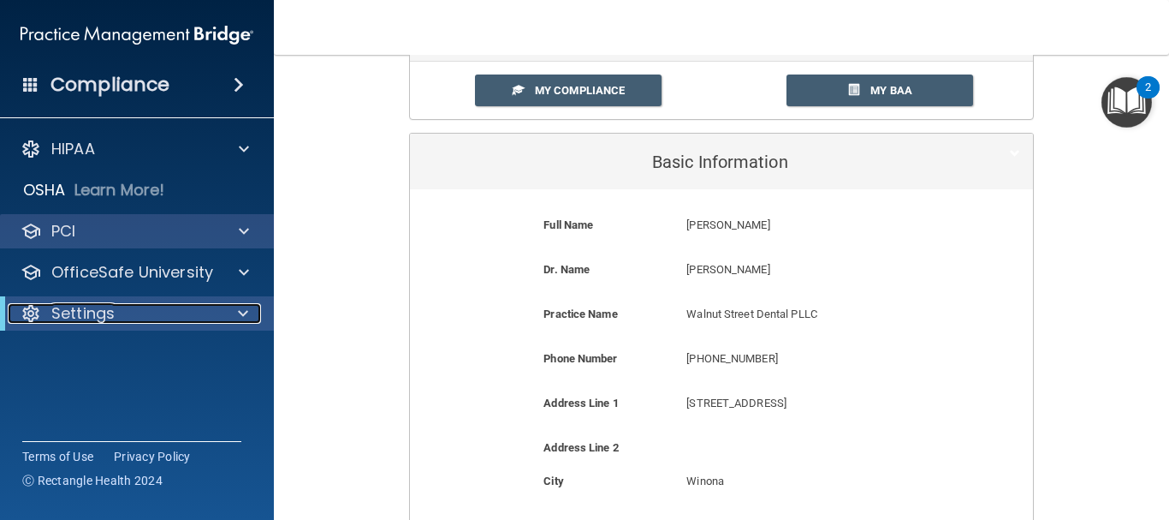
scroll to position [0, 0]
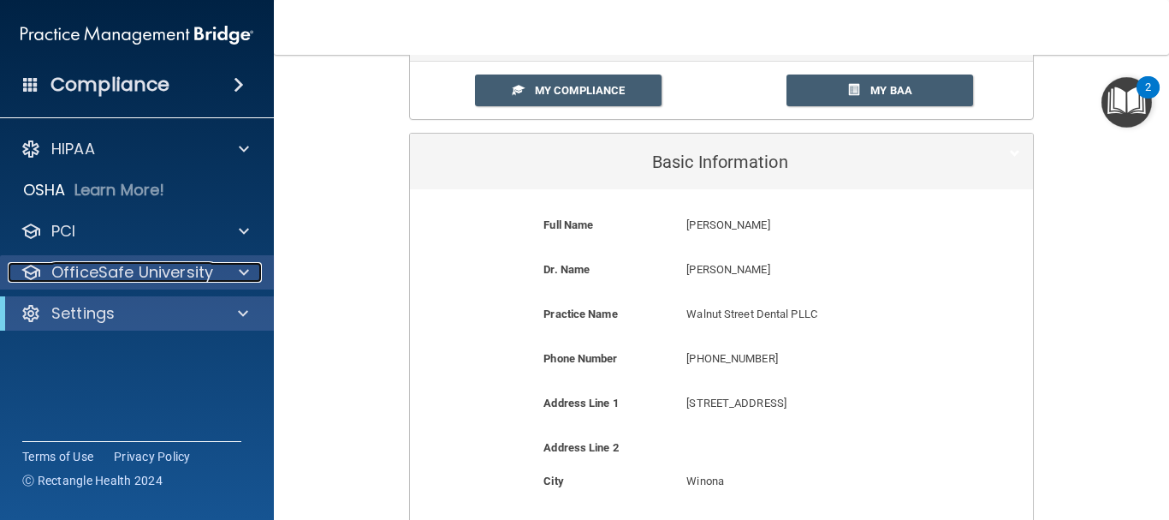
click at [154, 273] on p "OfficeSafe University" at bounding box center [132, 272] width 162 height 21
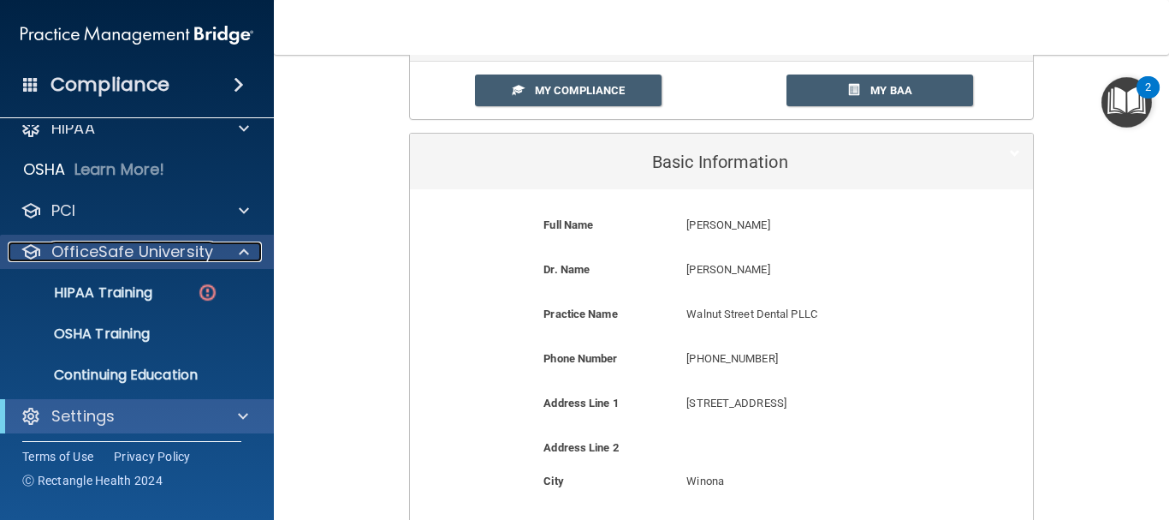
scroll to position [27, 0]
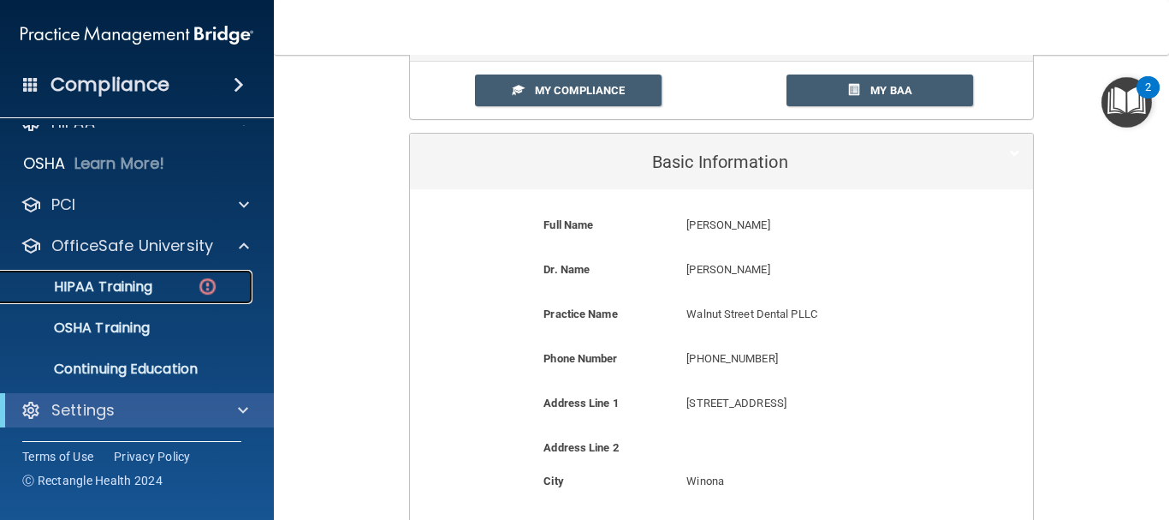
click at [128, 280] on p "HIPAA Training" at bounding box center [81, 286] width 141 height 17
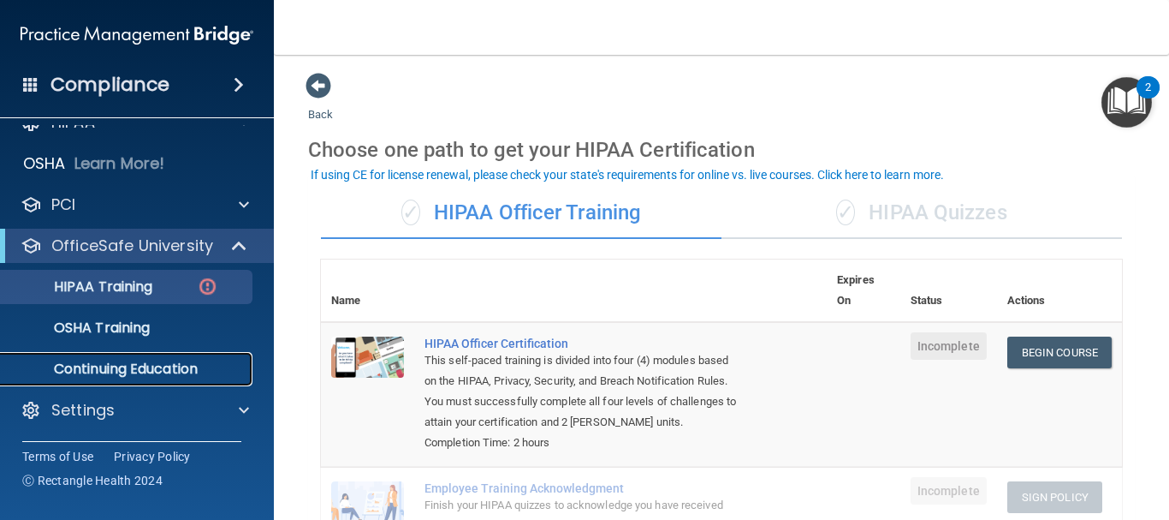
click at [135, 371] on p "Continuing Education" at bounding box center [128, 368] width 234 height 17
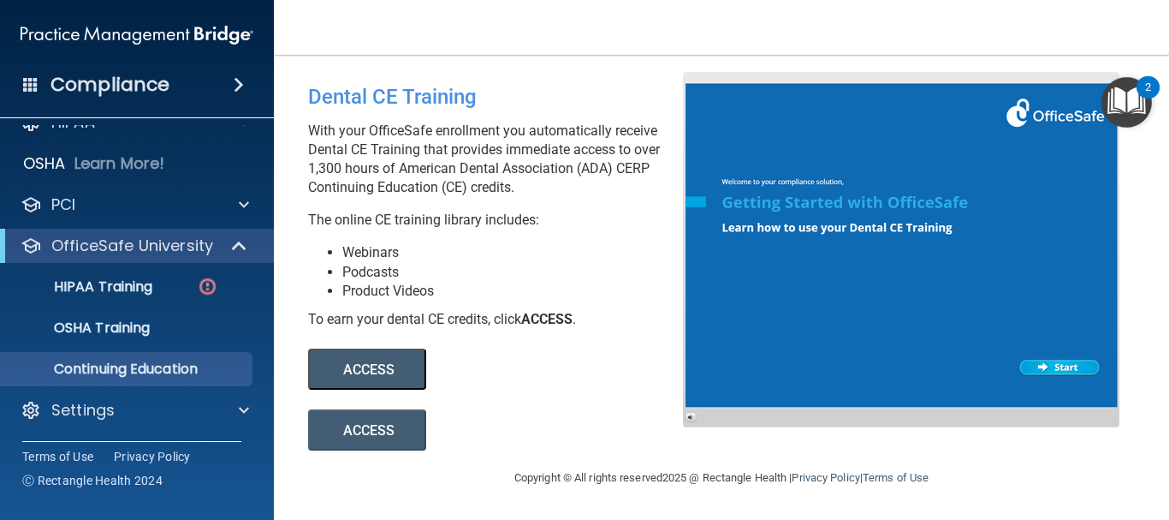
click at [357, 371] on button "ACCESS" at bounding box center [367, 368] width 118 height 41
click at [465, 317] on div "To earn your dental CE credits, click ACCESS ." at bounding box center [502, 319] width 388 height 19
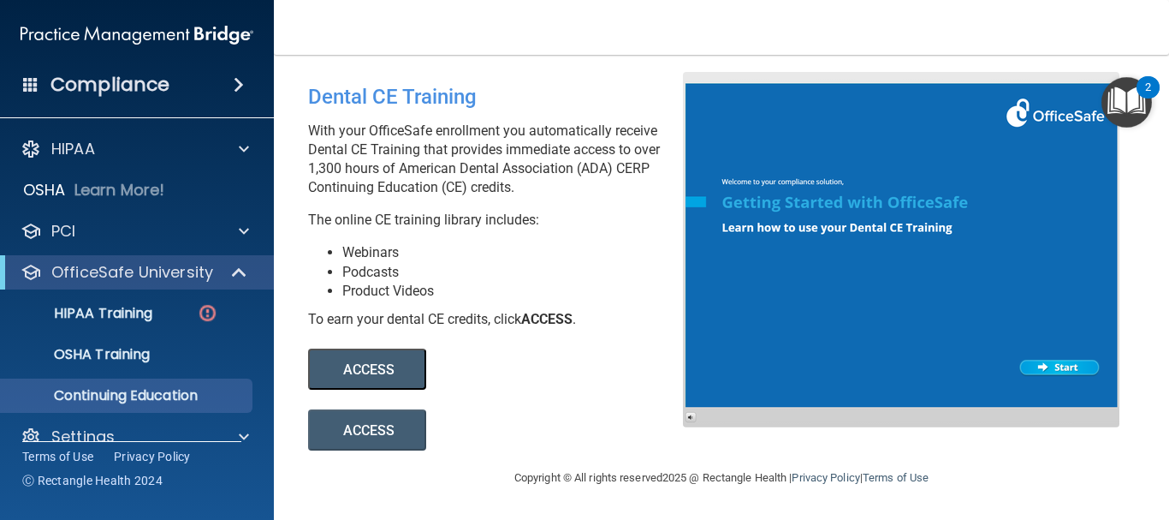
click at [366, 364] on button "ACCESS" at bounding box center [367, 368] width 118 height 41
click at [251, 496] on div "Compliance HIPAA Documents and Policies Report an Incident Business Associates …" at bounding box center [137, 260] width 274 height 520
click at [383, 362] on button "ACCESS" at bounding box center [367, 368] width 118 height 41
click at [858, 287] on div at bounding box center [901, 249] width 437 height 355
click at [393, 371] on button "ACCESS" at bounding box center [367, 368] width 118 height 41
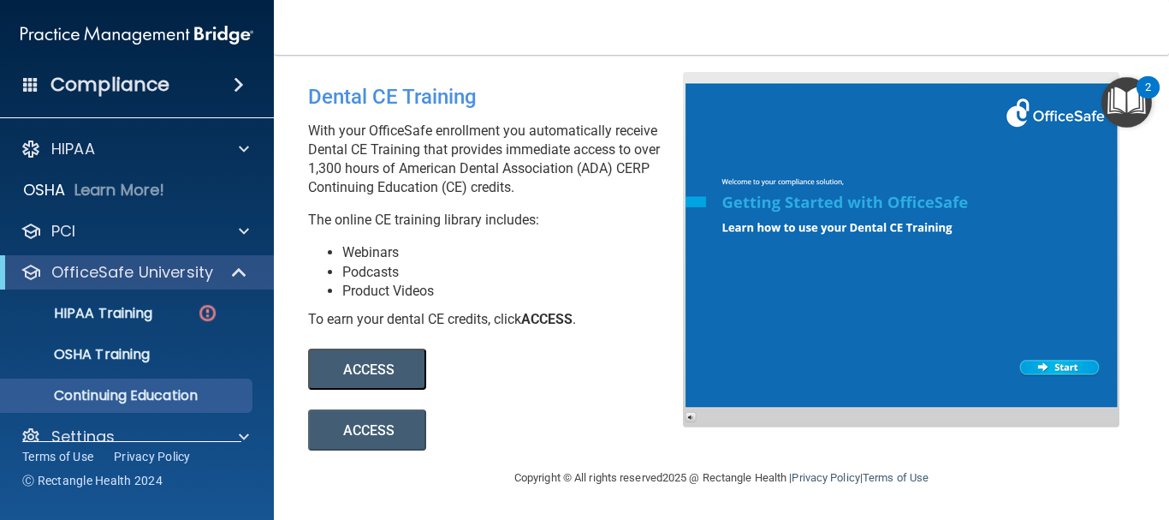
scroll to position [27, 0]
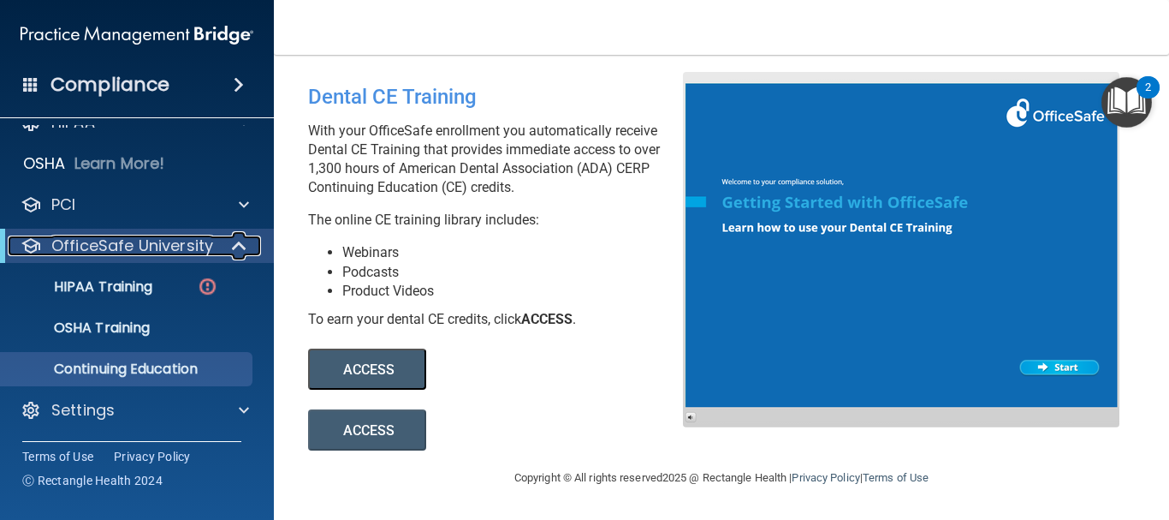
click at [240, 245] on span at bounding box center [241, 245] width 15 height 21
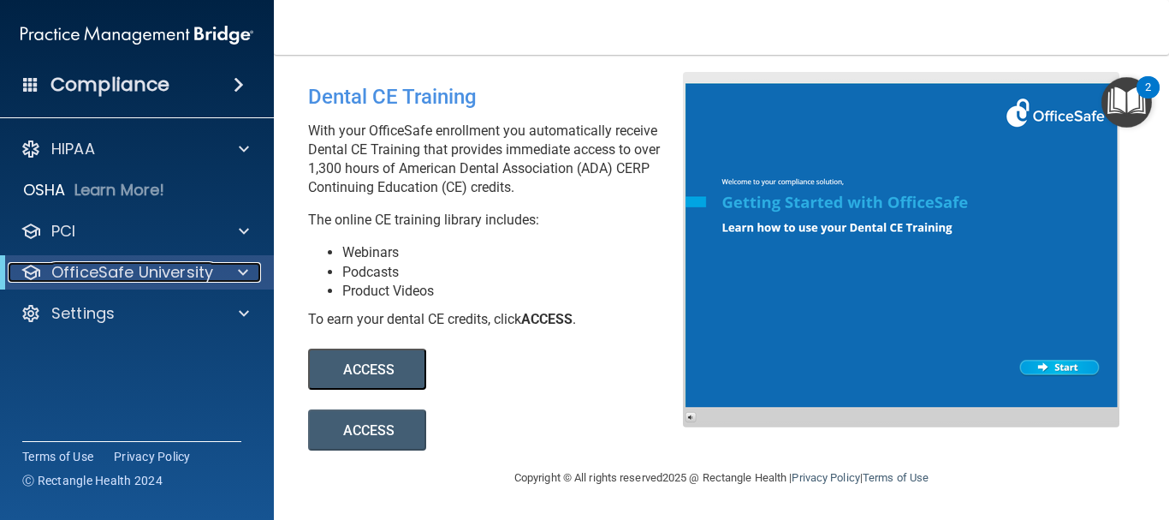
scroll to position [0, 0]
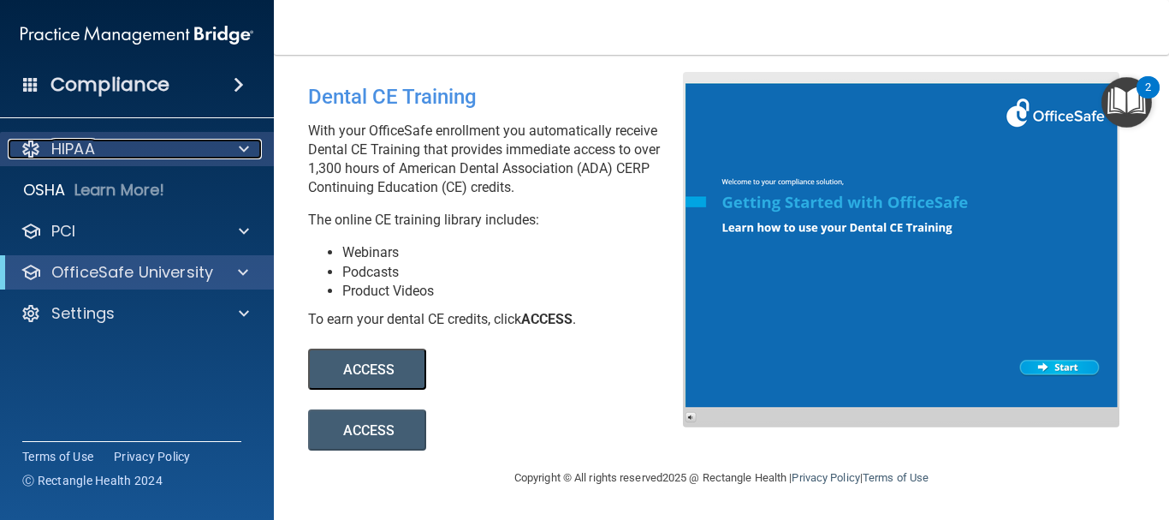
click at [147, 143] on div "HIPAA" at bounding box center [114, 149] width 212 height 21
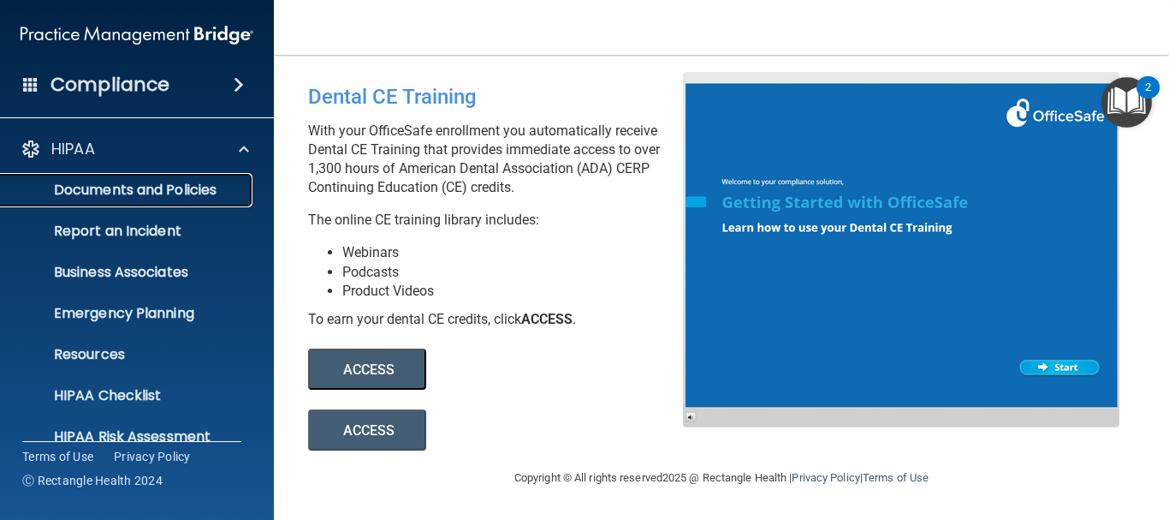
click at [116, 189] on p "Documents and Policies" at bounding box center [128, 189] width 234 height 17
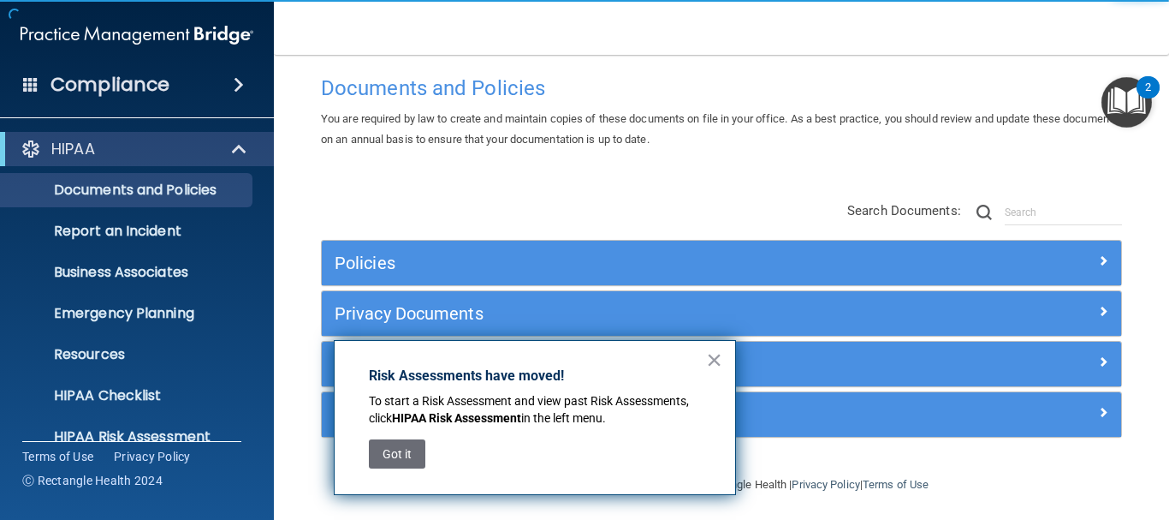
scroll to position [28, 0]
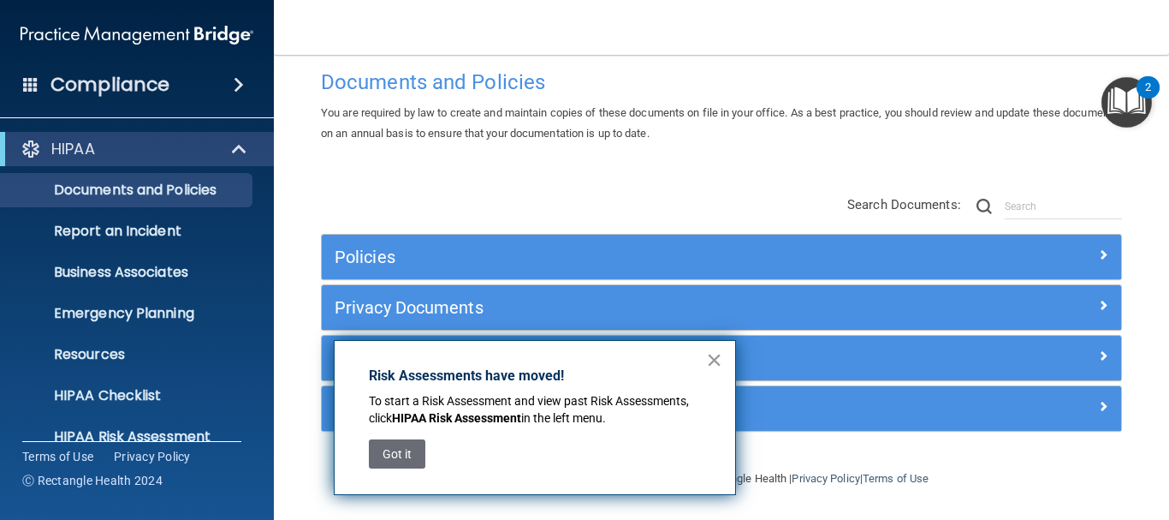
click at [712, 362] on button "×" at bounding box center [714, 359] width 16 height 27
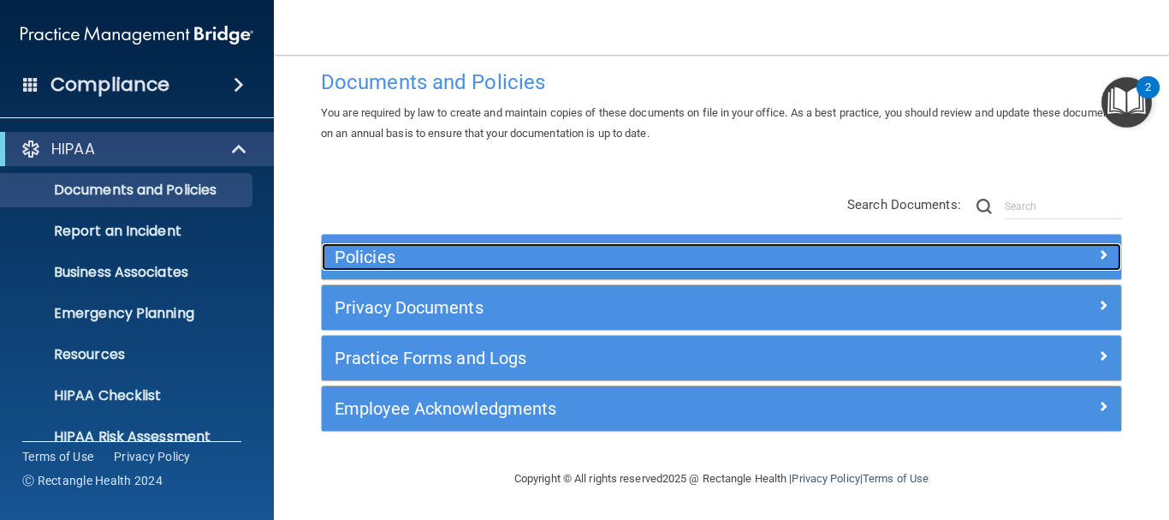
click at [459, 258] on h5 "Policies" at bounding box center [622, 256] width 574 height 19
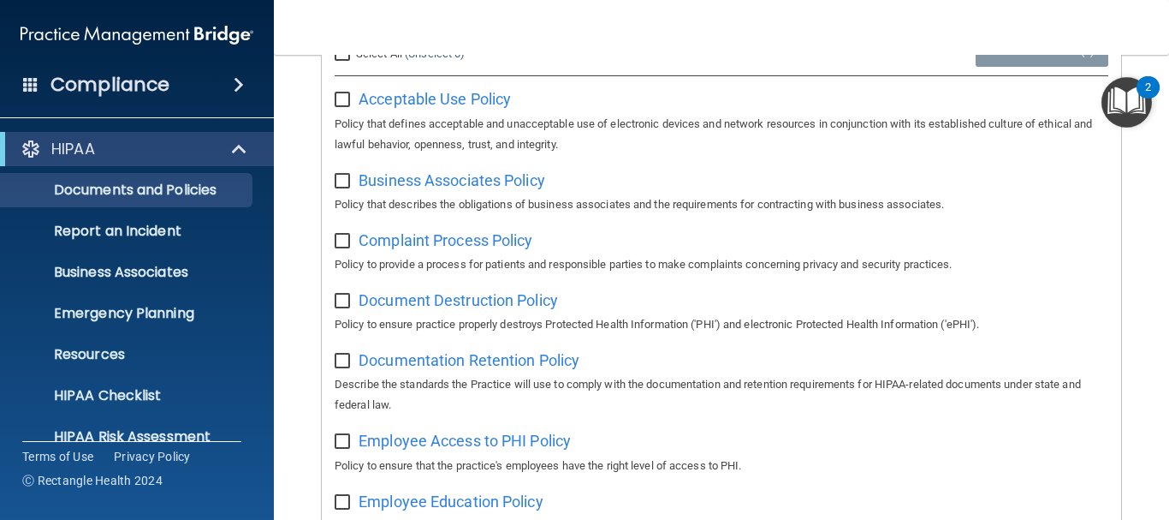
scroll to position [371, 0]
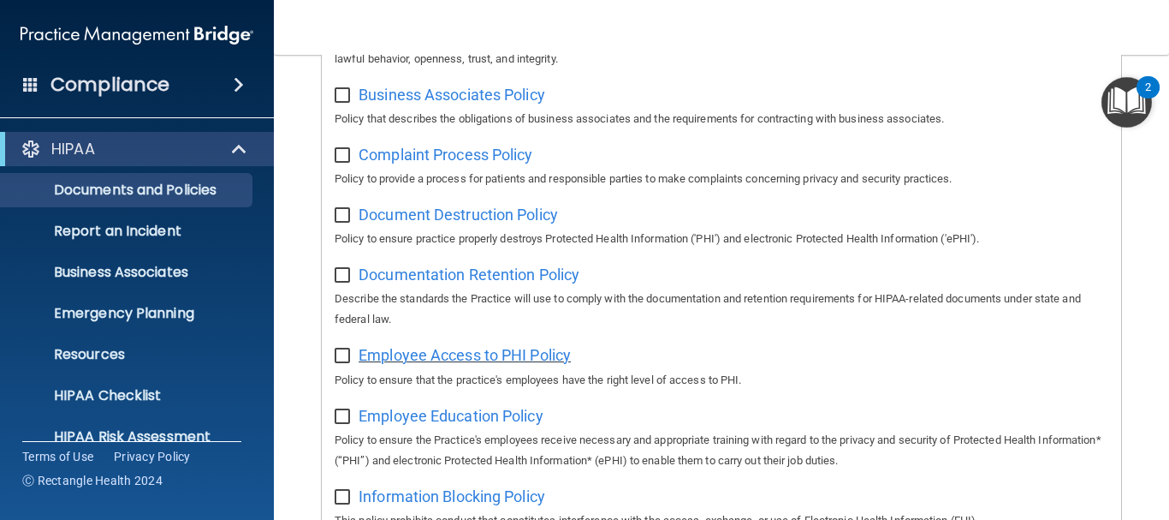
click at [440, 359] on span "Employee Access to PHI Policy" at bounding box center [465, 355] width 212 height 18
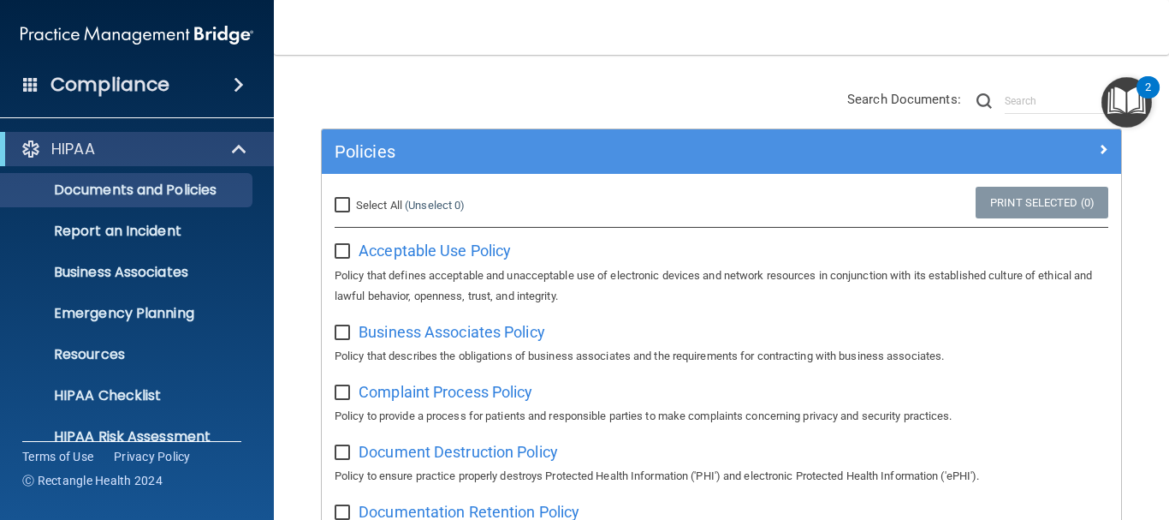
scroll to position [48, 0]
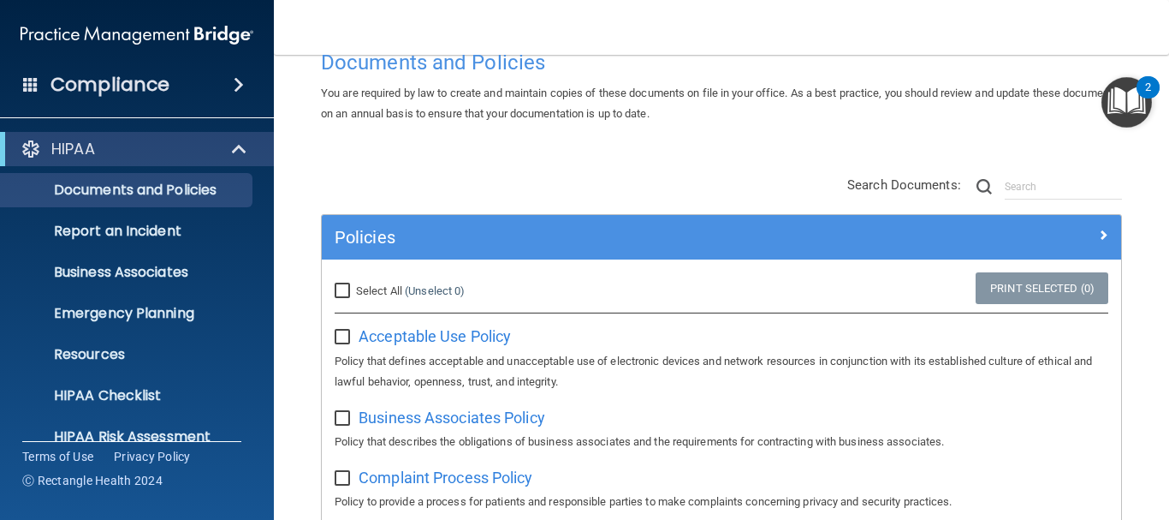
click at [342, 336] on input "checkbox" at bounding box center [345, 337] width 20 height 14
checkbox input "true"
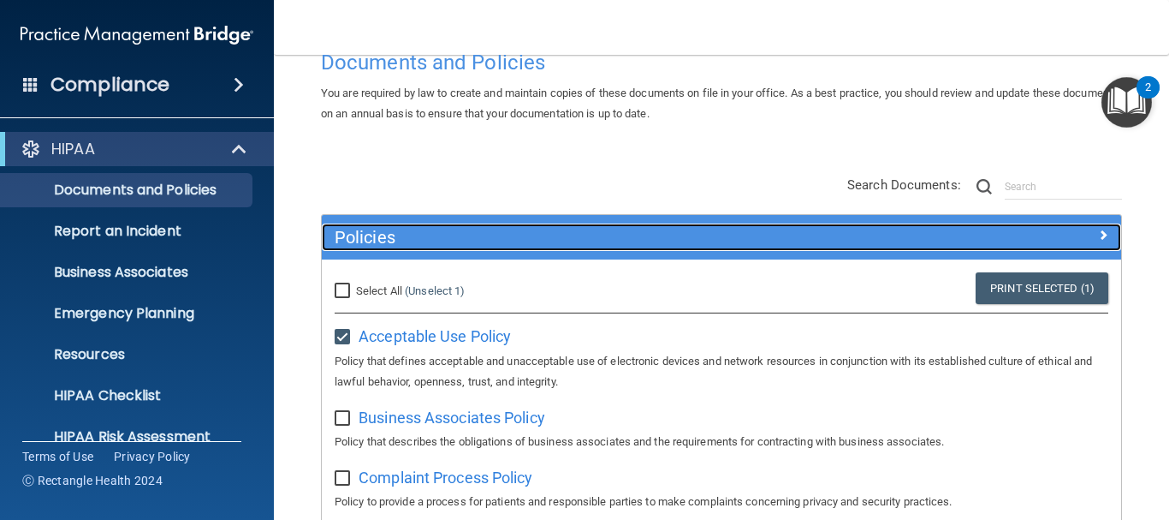
click at [1098, 233] on span at bounding box center [1103, 234] width 10 height 21
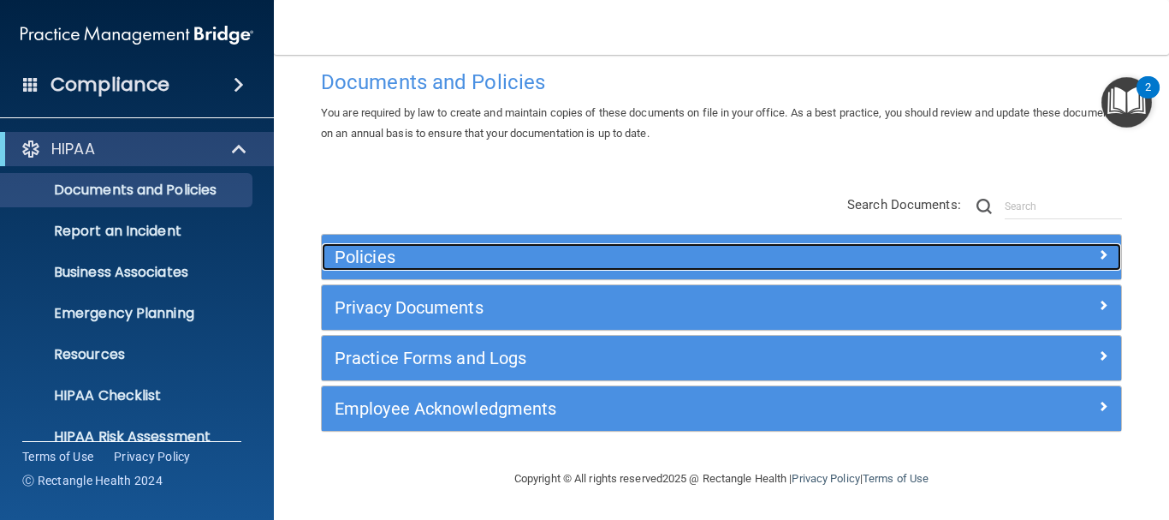
scroll to position [28, 0]
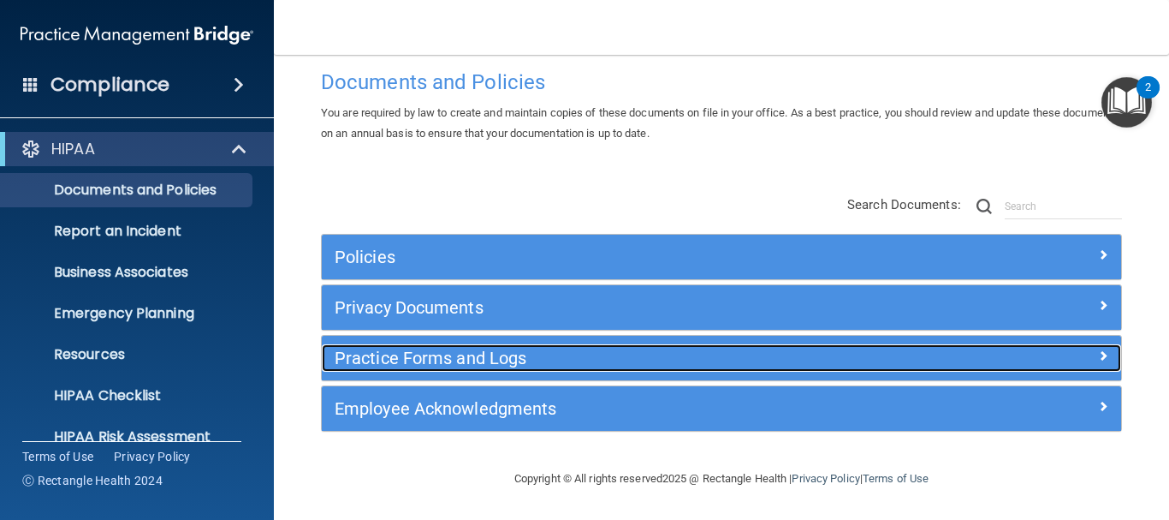
click at [444, 363] on h5 "Practice Forms and Logs" at bounding box center [622, 357] width 574 height 19
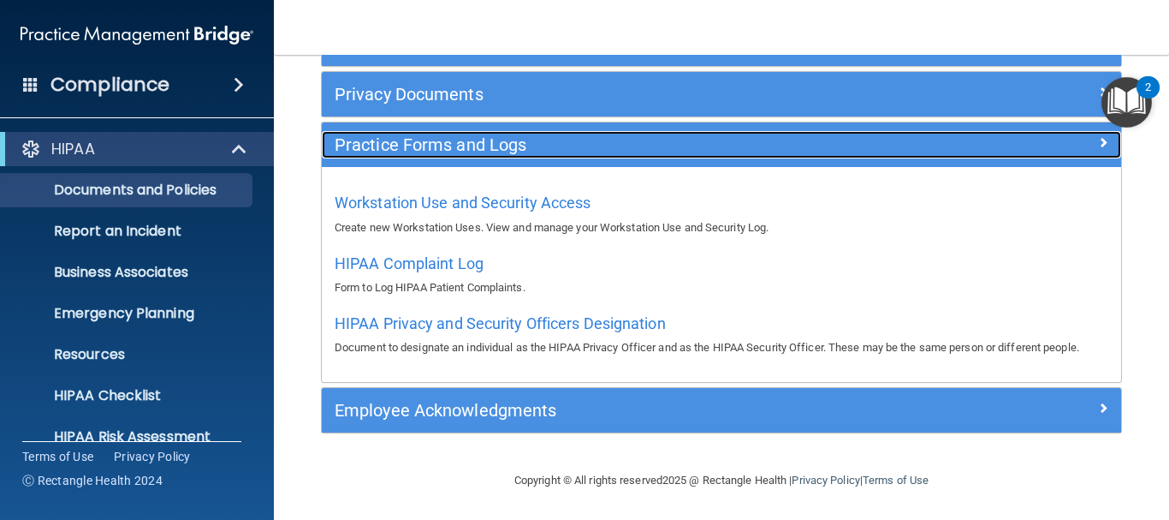
scroll to position [243, 0]
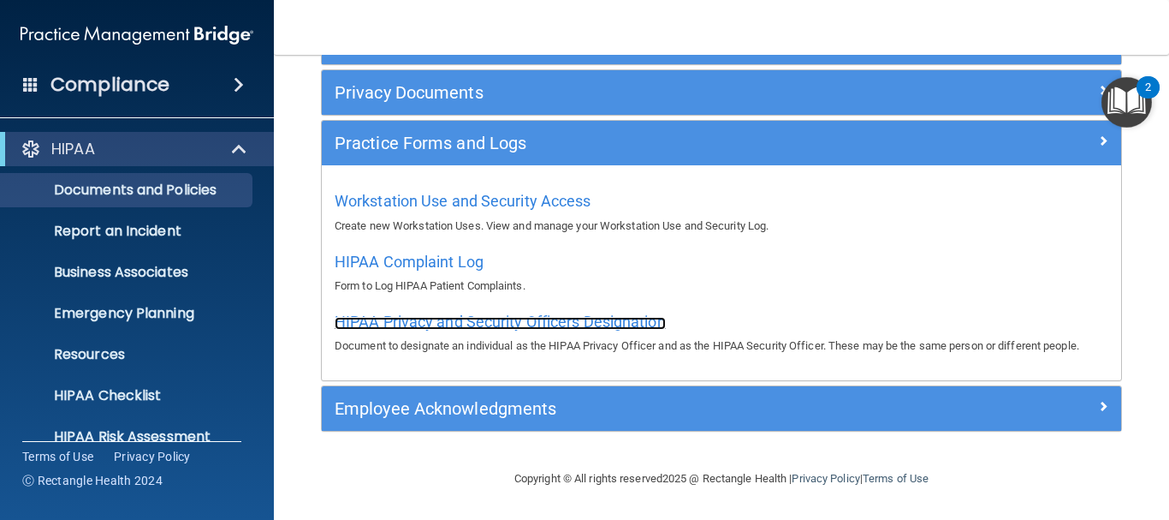
click at [571, 320] on span "HIPAA Privacy and Security Officers Designation" at bounding box center [500, 321] width 331 height 18
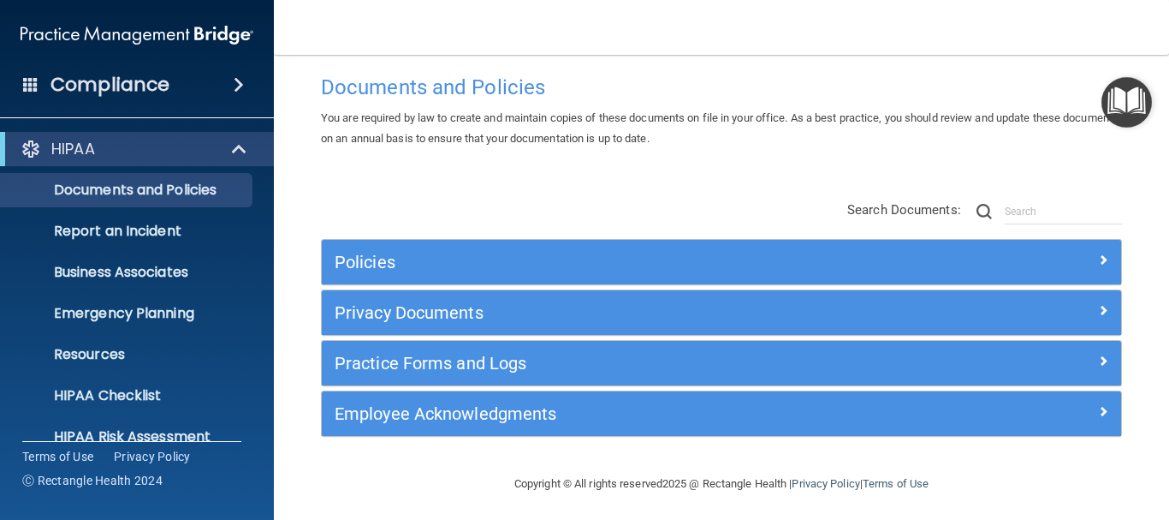
scroll to position [28, 0]
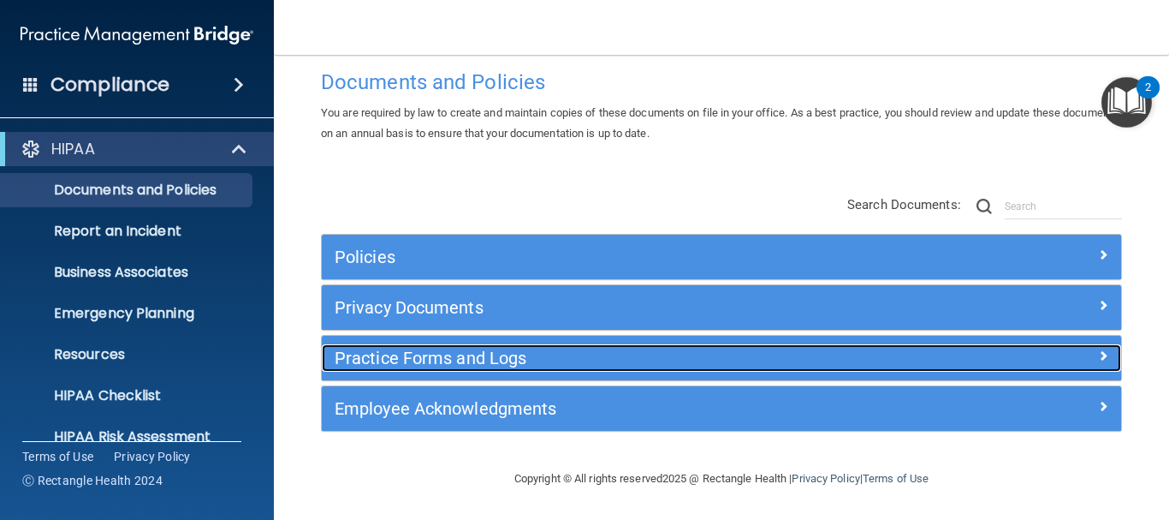
click at [452, 353] on h5 "Practice Forms and Logs" at bounding box center [622, 357] width 574 height 19
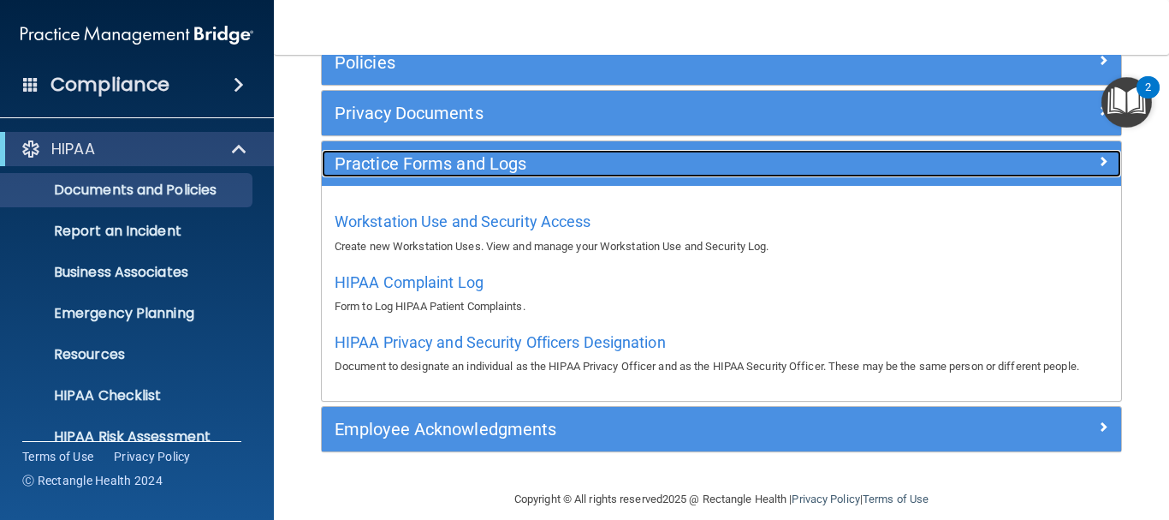
scroll to position [243, 0]
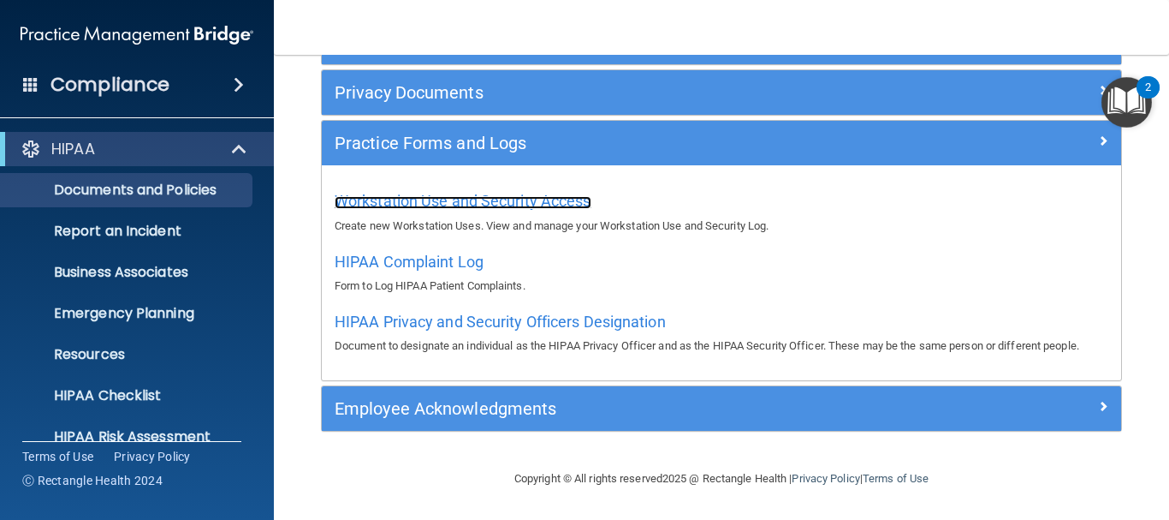
click at [419, 203] on span "Workstation Use and Security Access" at bounding box center [463, 201] width 257 height 18
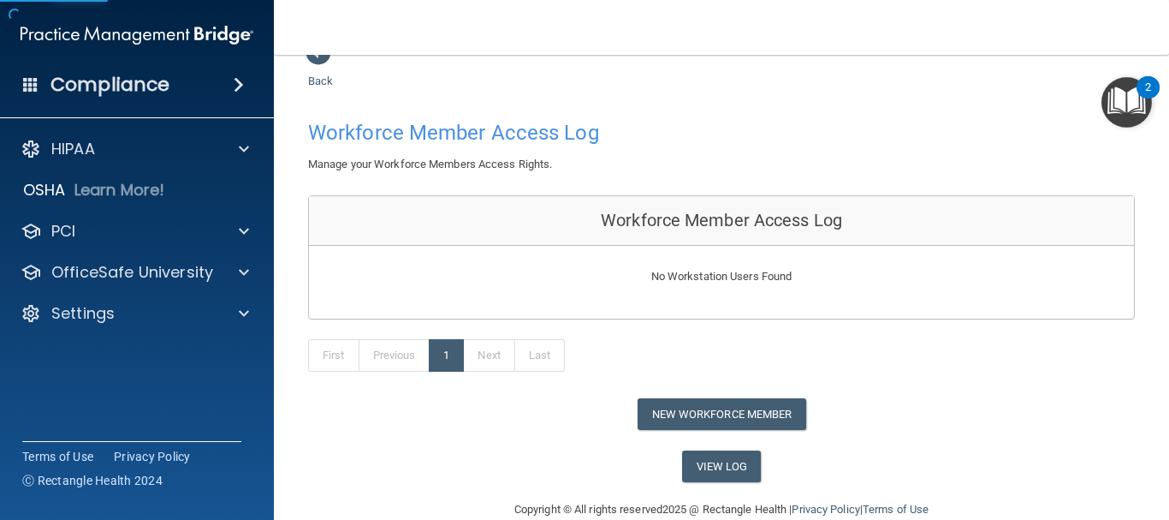
scroll to position [64, 0]
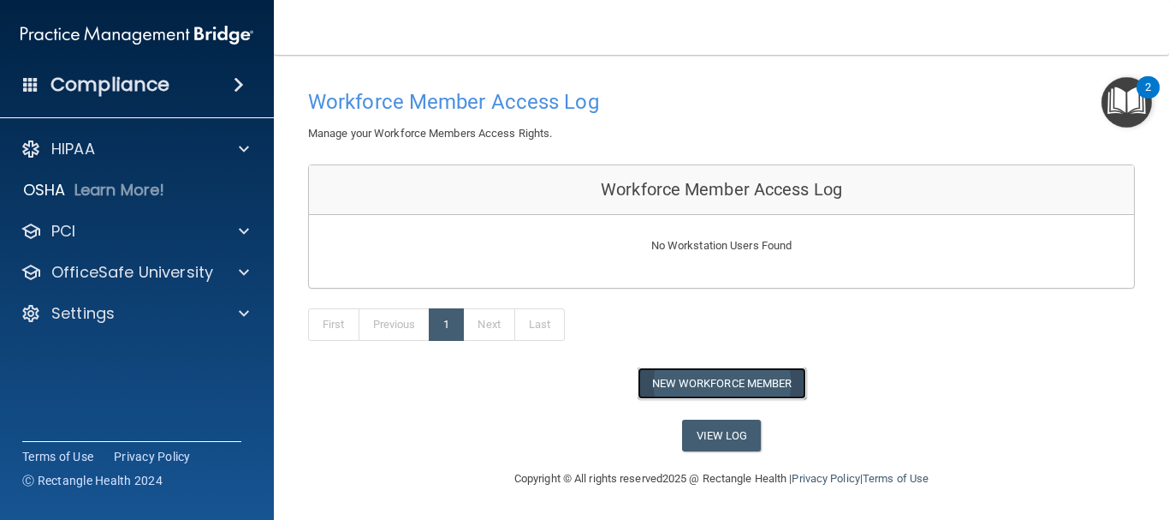
click at [756, 387] on button "New Workforce Member" at bounding box center [722, 383] width 169 height 32
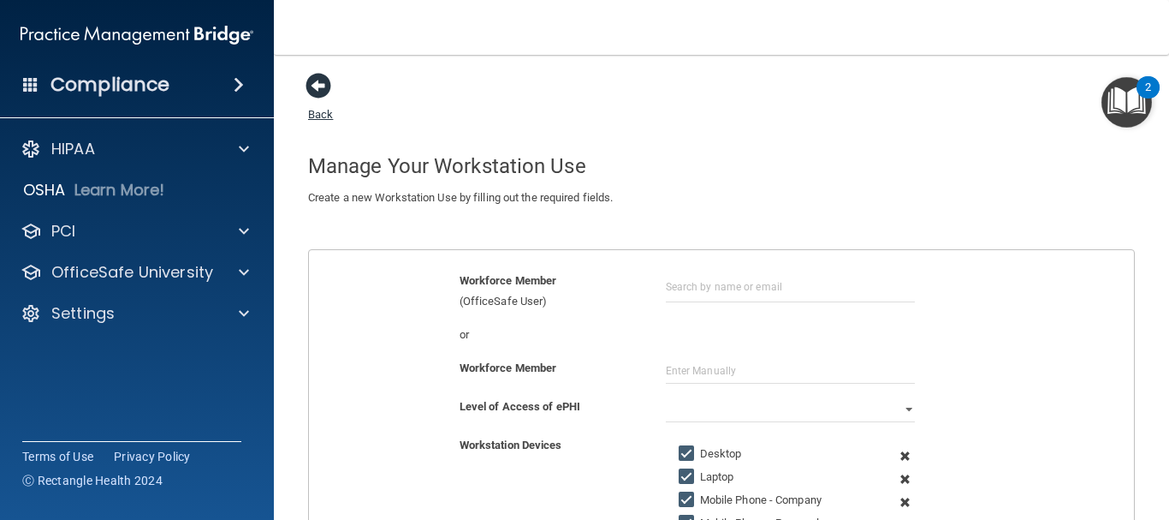
click at [320, 94] on span at bounding box center [319, 86] width 26 height 26
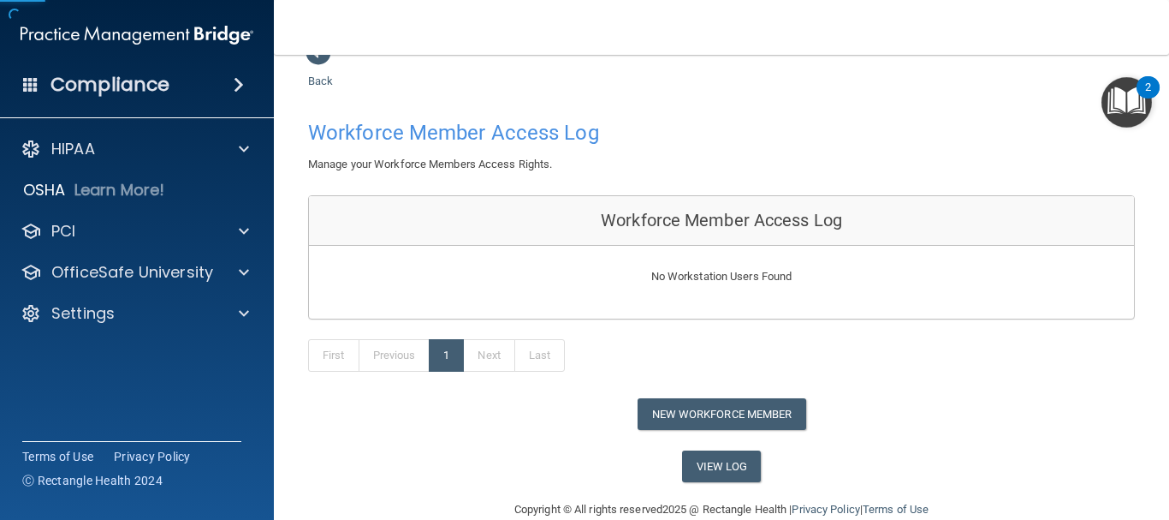
scroll to position [64, 0]
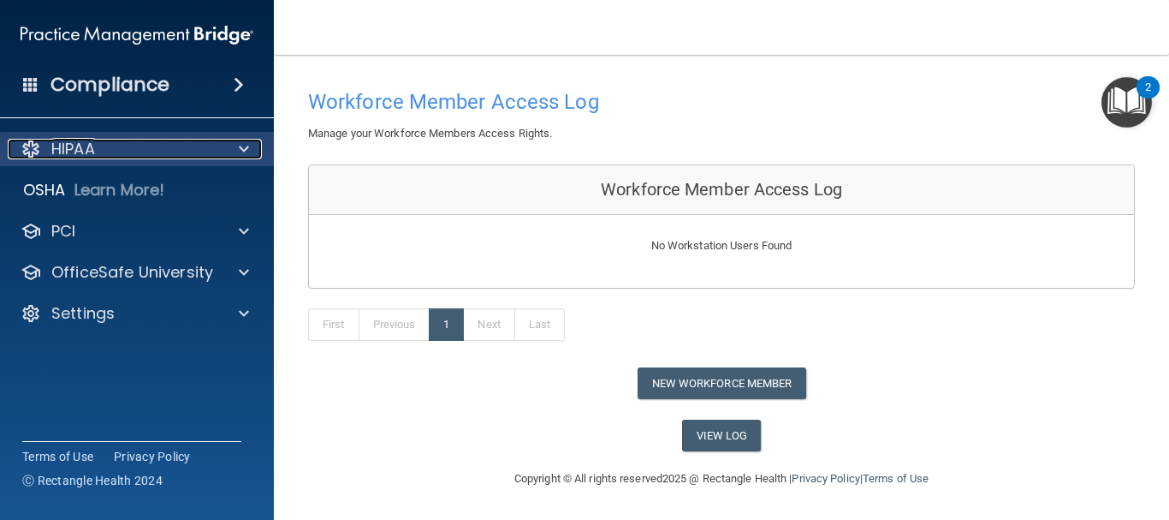
click at [161, 147] on div "HIPAA" at bounding box center [114, 149] width 212 height 21
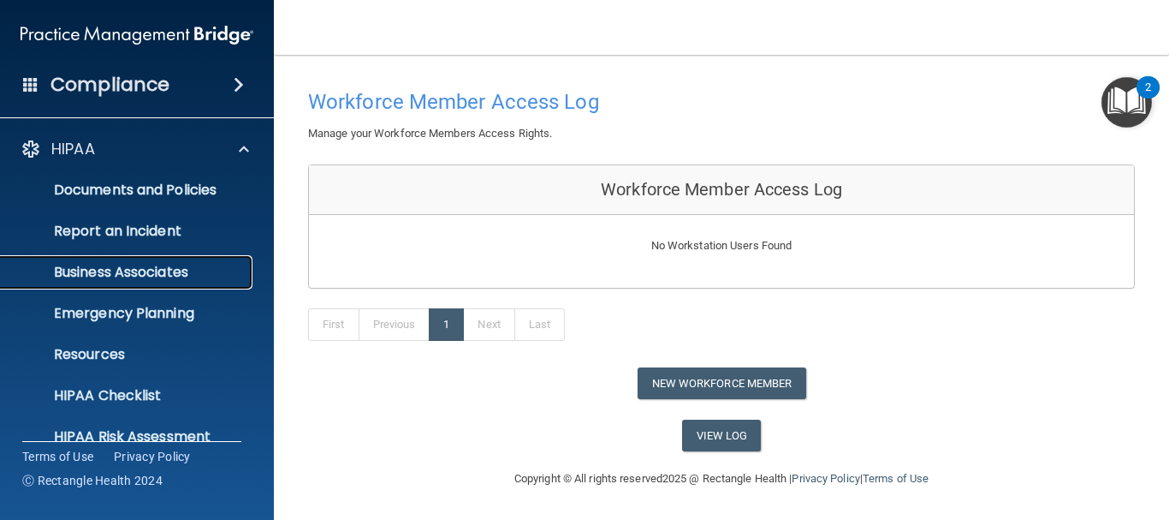
click at [128, 270] on p "Business Associates" at bounding box center [128, 272] width 234 height 17
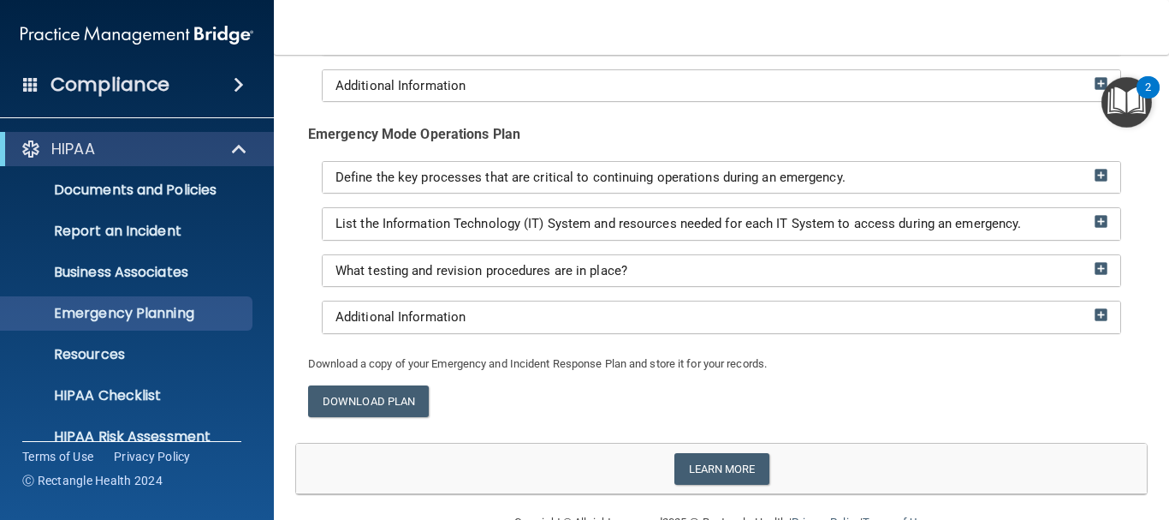
scroll to position [514, 0]
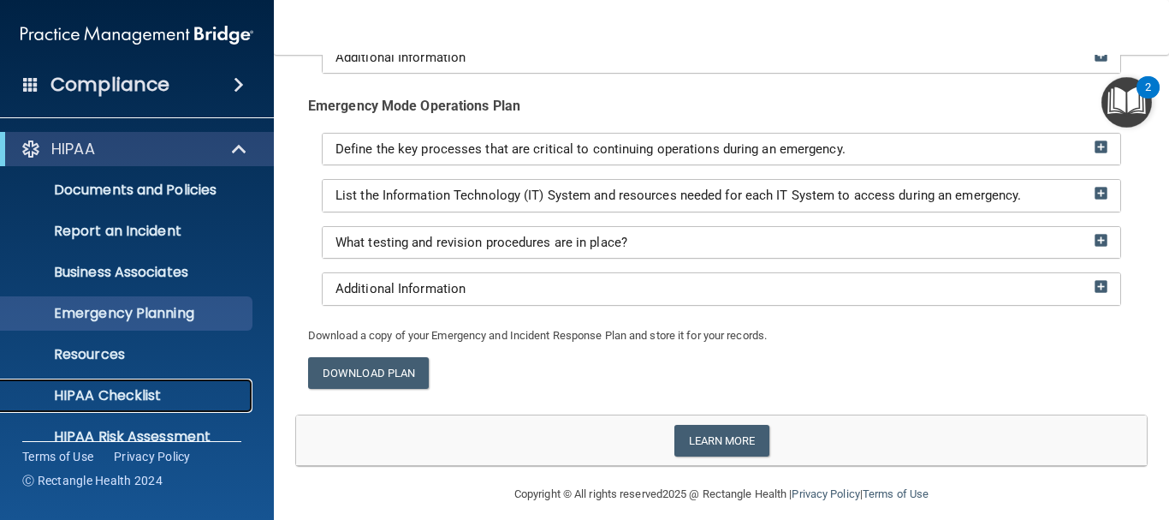
click at [96, 392] on p "HIPAA Checklist" at bounding box center [128, 395] width 234 height 17
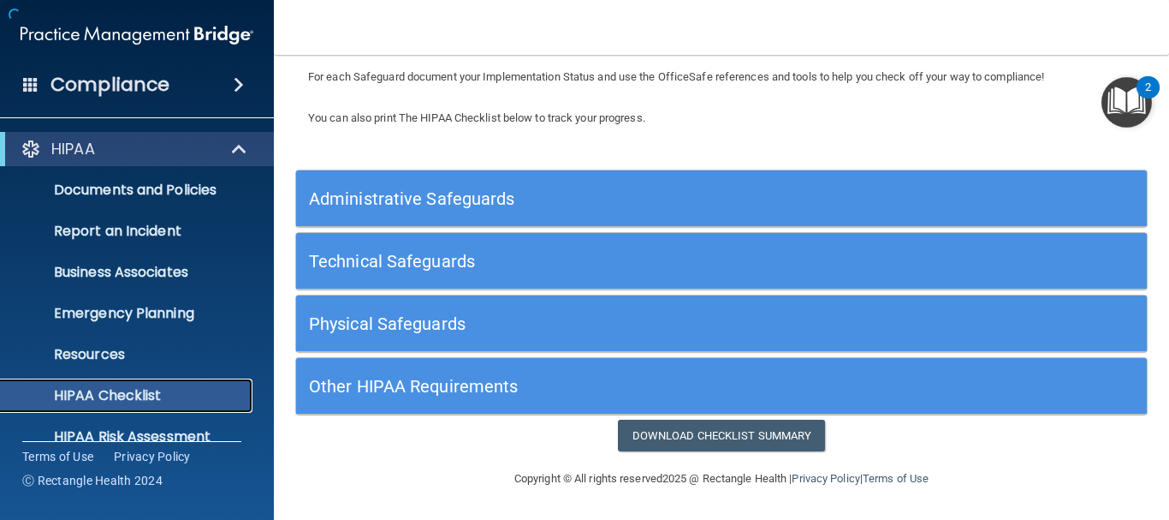
scroll to position [114, 0]
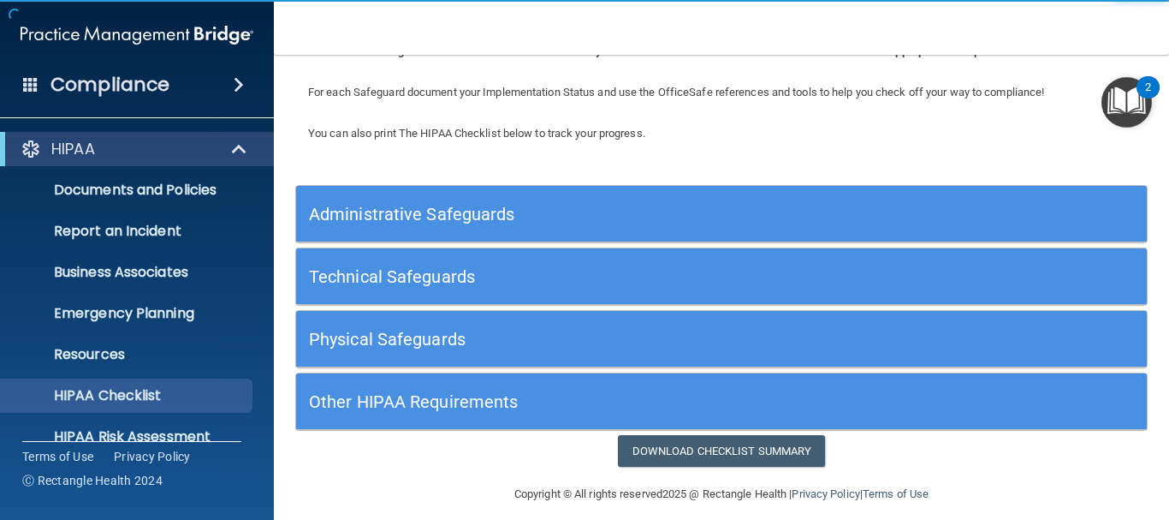
click at [634, 218] on h5 "Administrative Safeguards" at bounding box center [615, 214] width 613 height 19
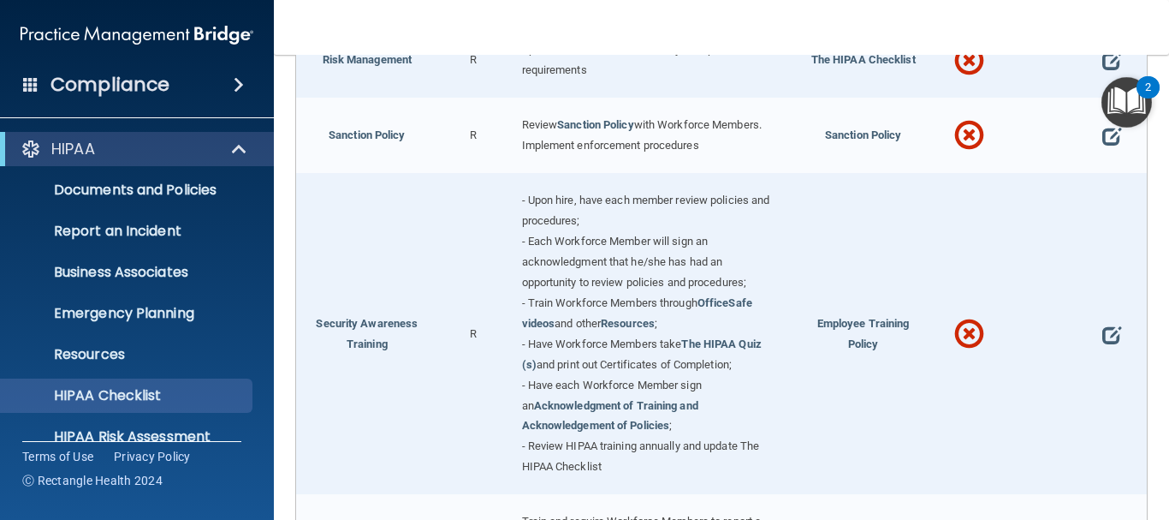
scroll to position [1266, 0]
